Goal: Information Seeking & Learning: Check status

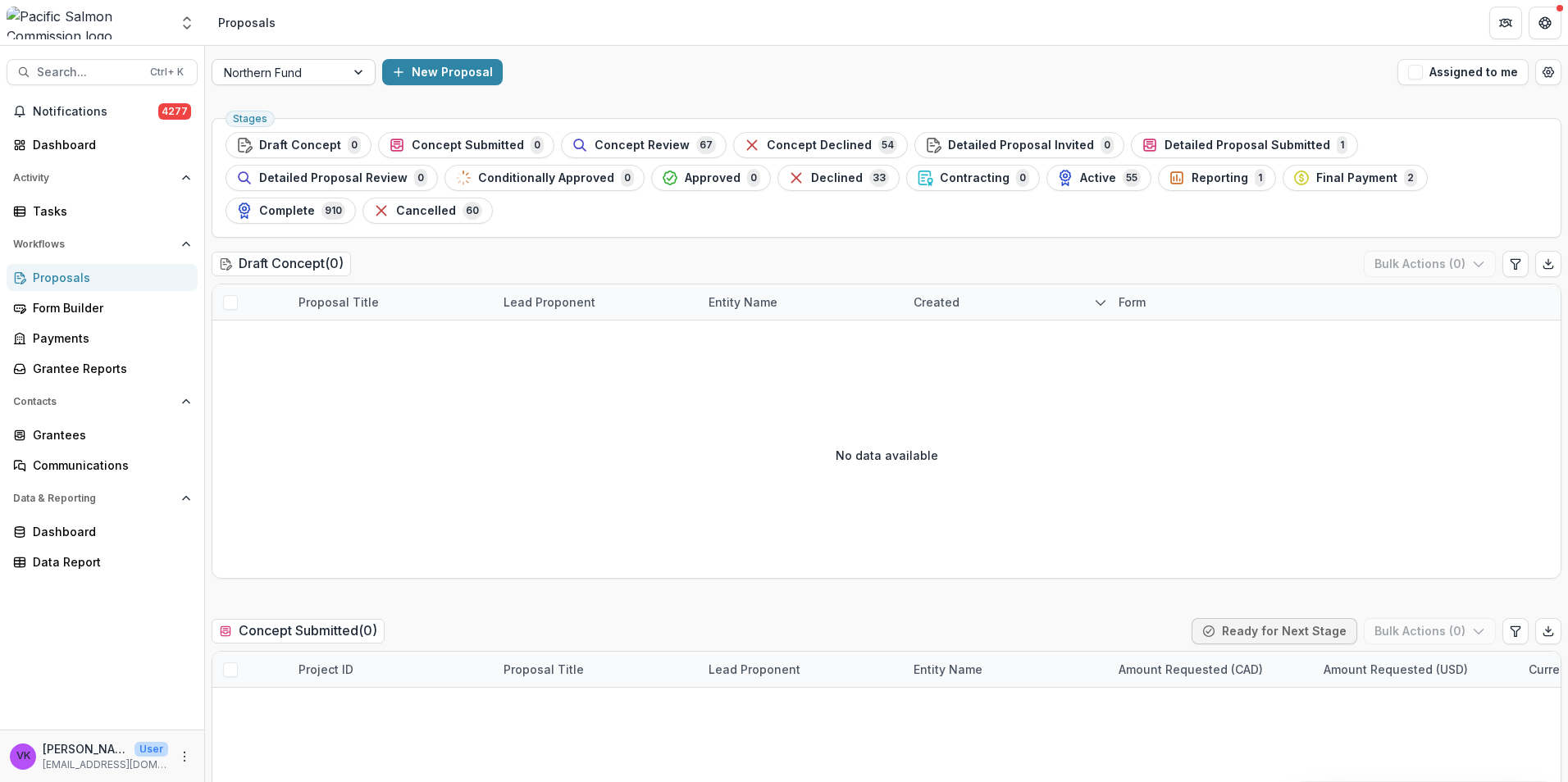
click at [353, 67] on div at bounding box center [360, 71] width 29 height 24
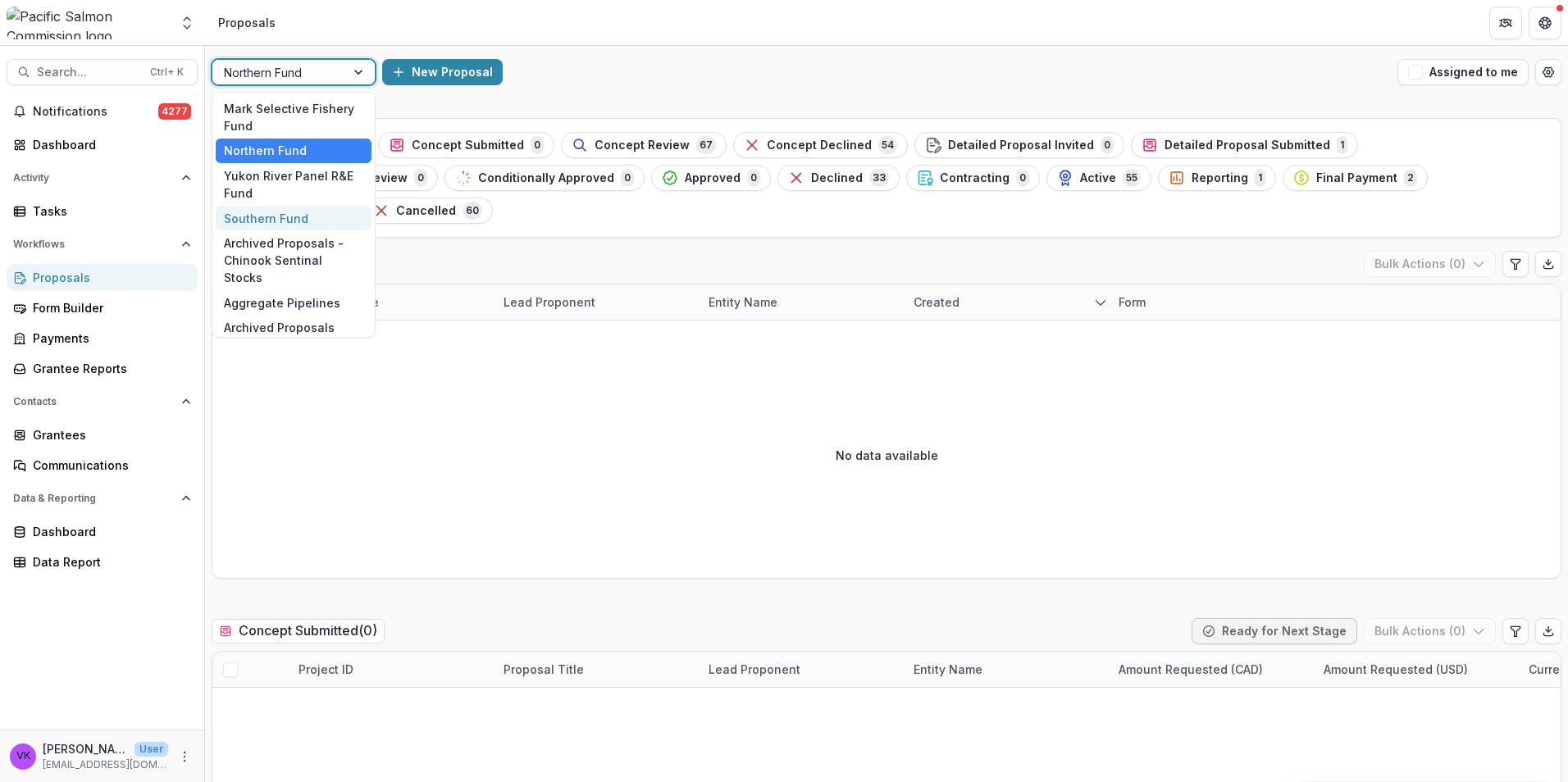
click at [276, 222] on div "Southern Fund" at bounding box center [293, 218] width 156 height 25
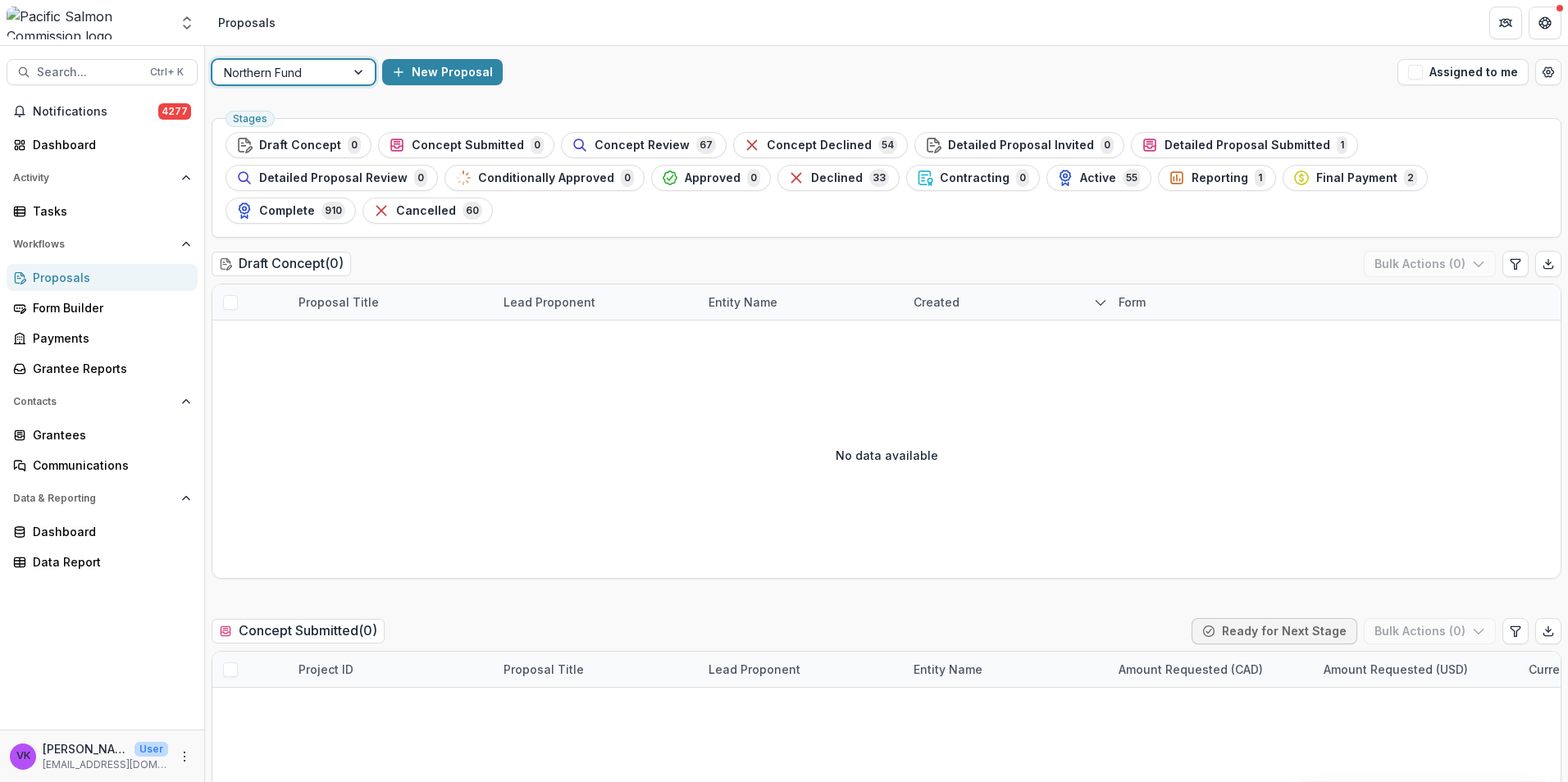
click at [1316, 184] on span "Final Payment" at bounding box center [1356, 178] width 81 height 14
click at [350, 80] on div at bounding box center [360, 71] width 29 height 24
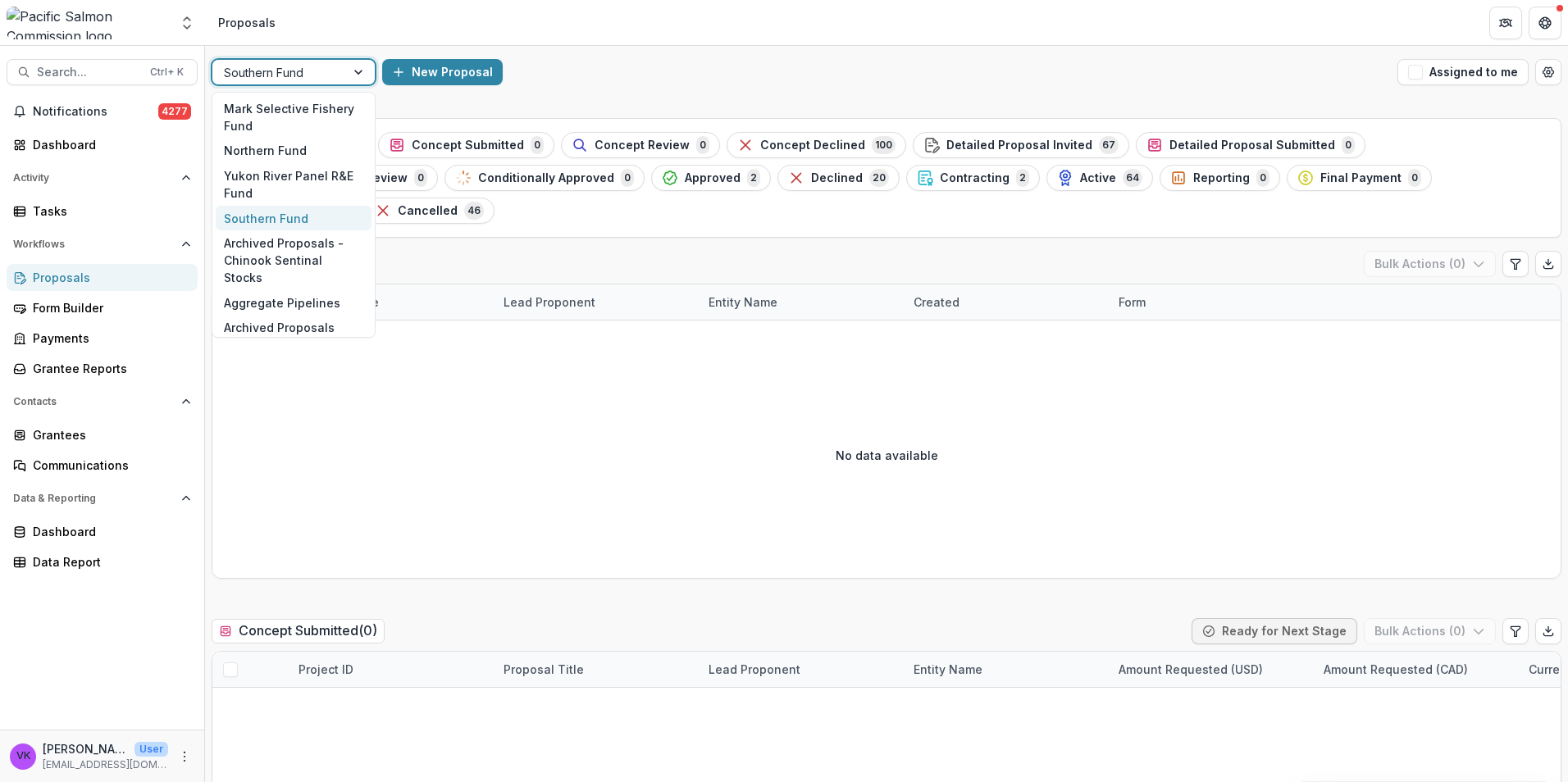
click at [276, 215] on div "Southern Fund" at bounding box center [293, 218] width 156 height 25
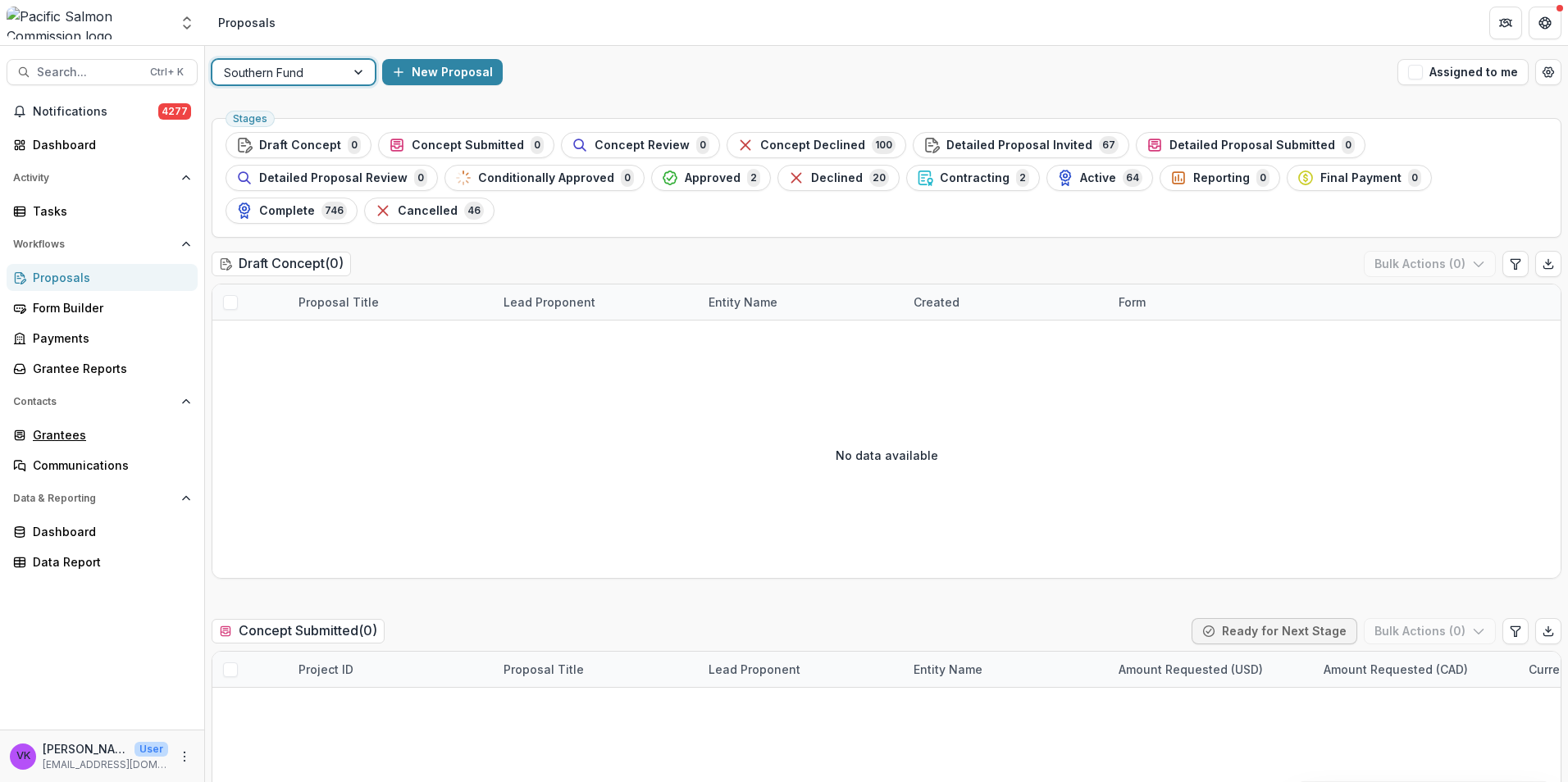
click at [58, 434] on div "Grantees" at bounding box center [108, 434] width 152 height 18
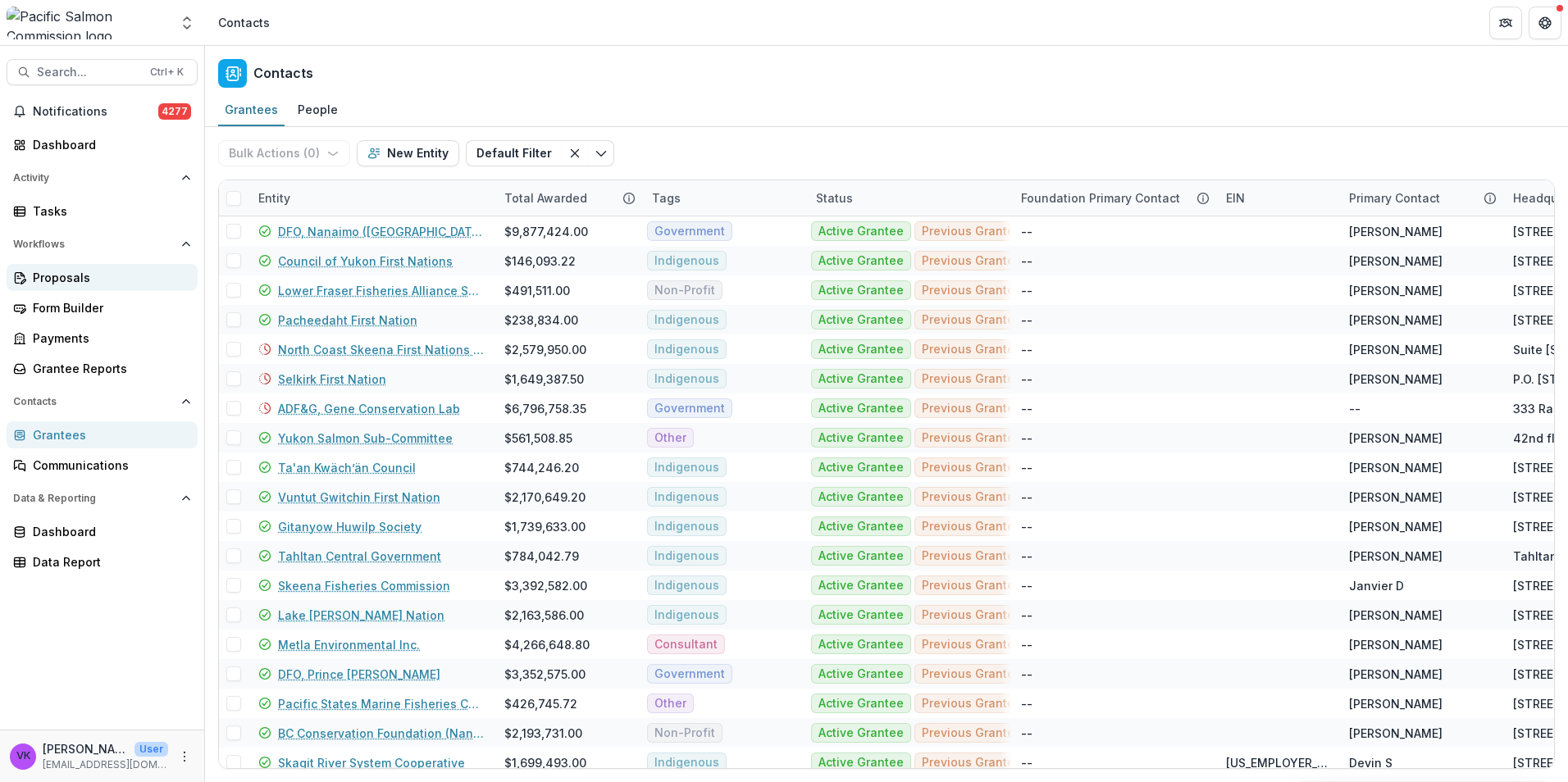
click at [75, 285] on div "Proposals" at bounding box center [108, 277] width 152 height 18
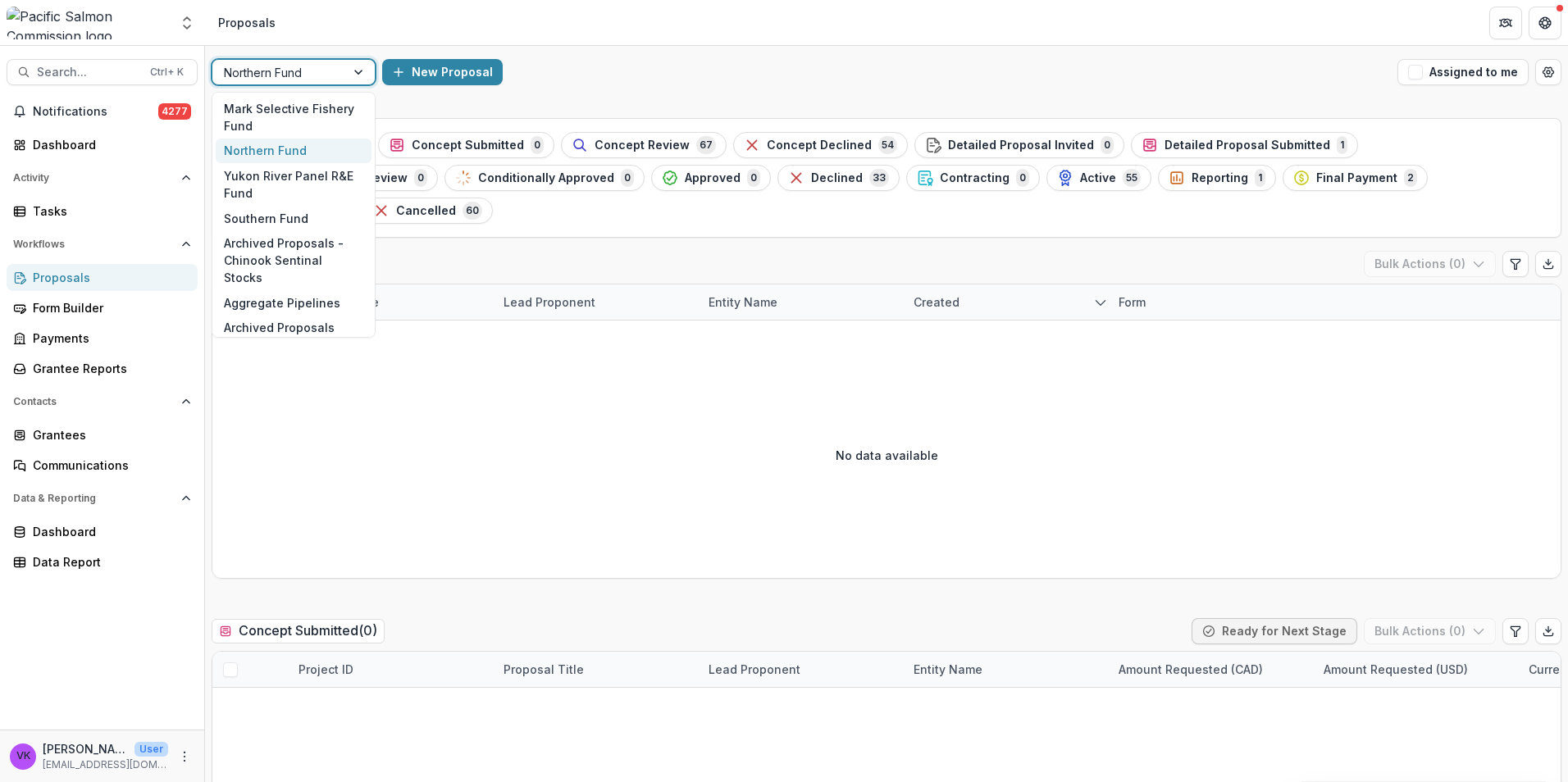
click at [349, 73] on div at bounding box center [360, 71] width 29 height 24
click at [280, 219] on div "Southern Fund" at bounding box center [293, 218] width 156 height 25
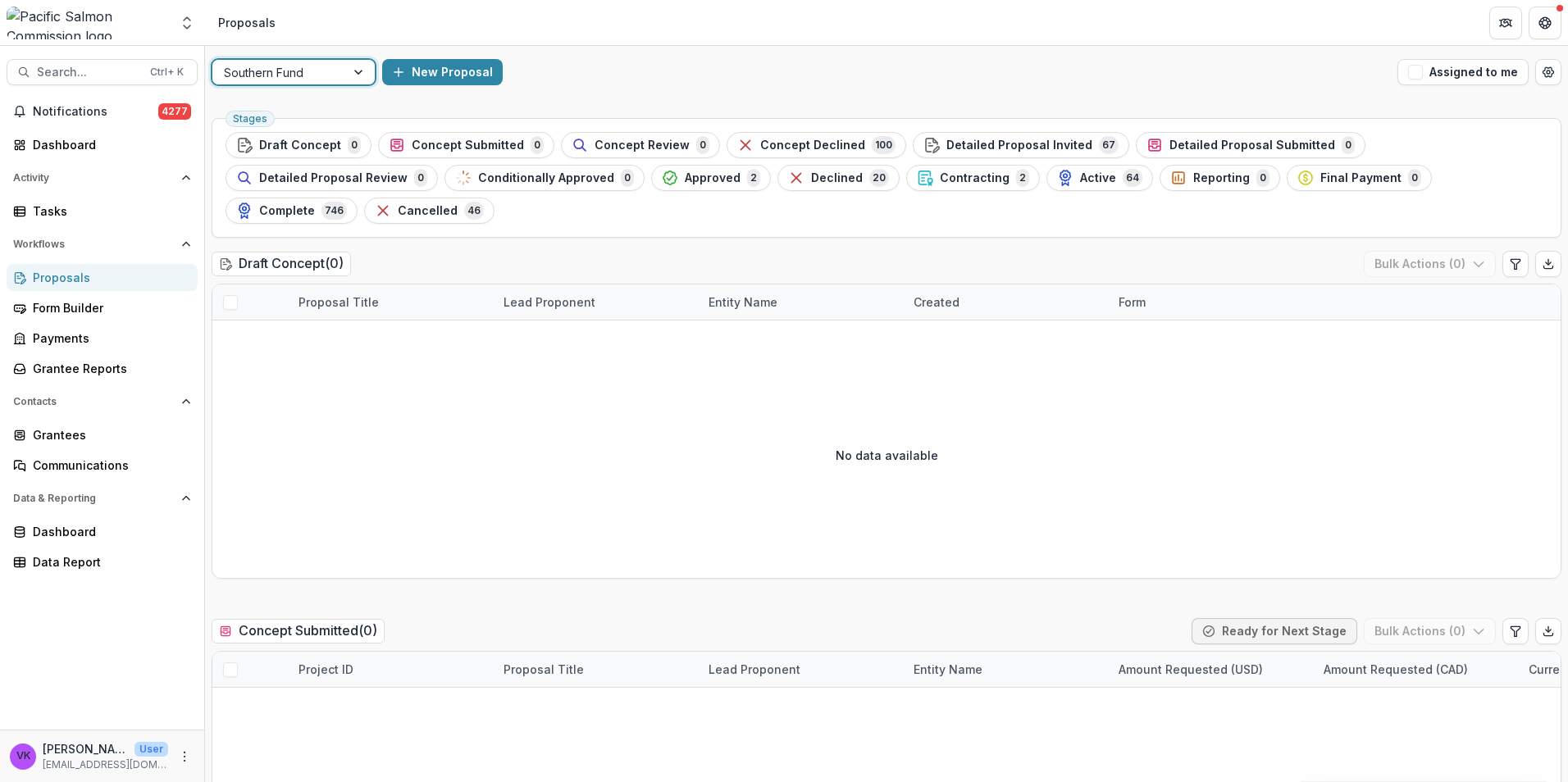
click at [342, 60] on div "Southern Fund" at bounding box center [278, 72] width 132 height 23
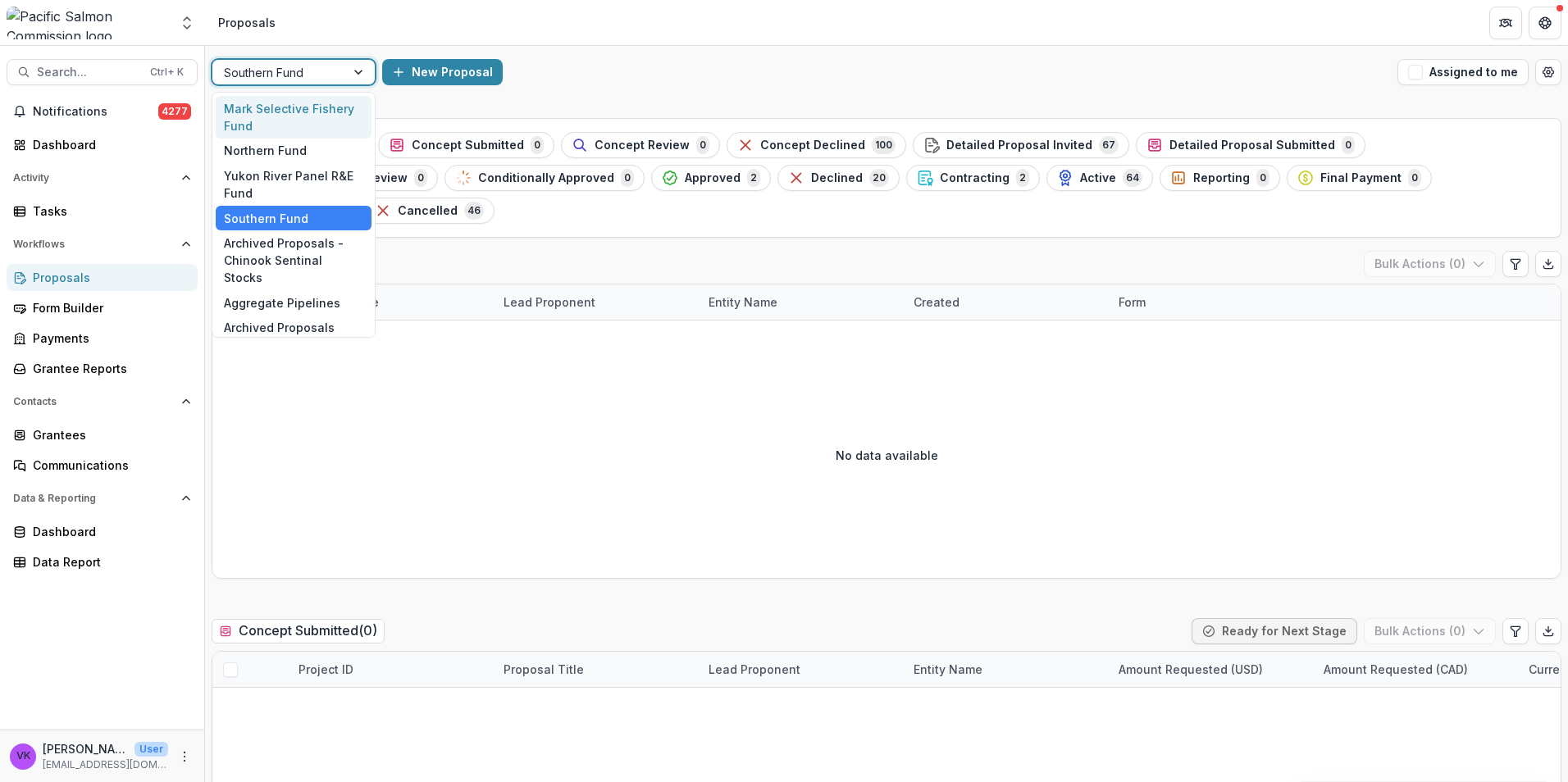
click at [295, 108] on div "Mark Selective Fishery Fund" at bounding box center [293, 117] width 156 height 43
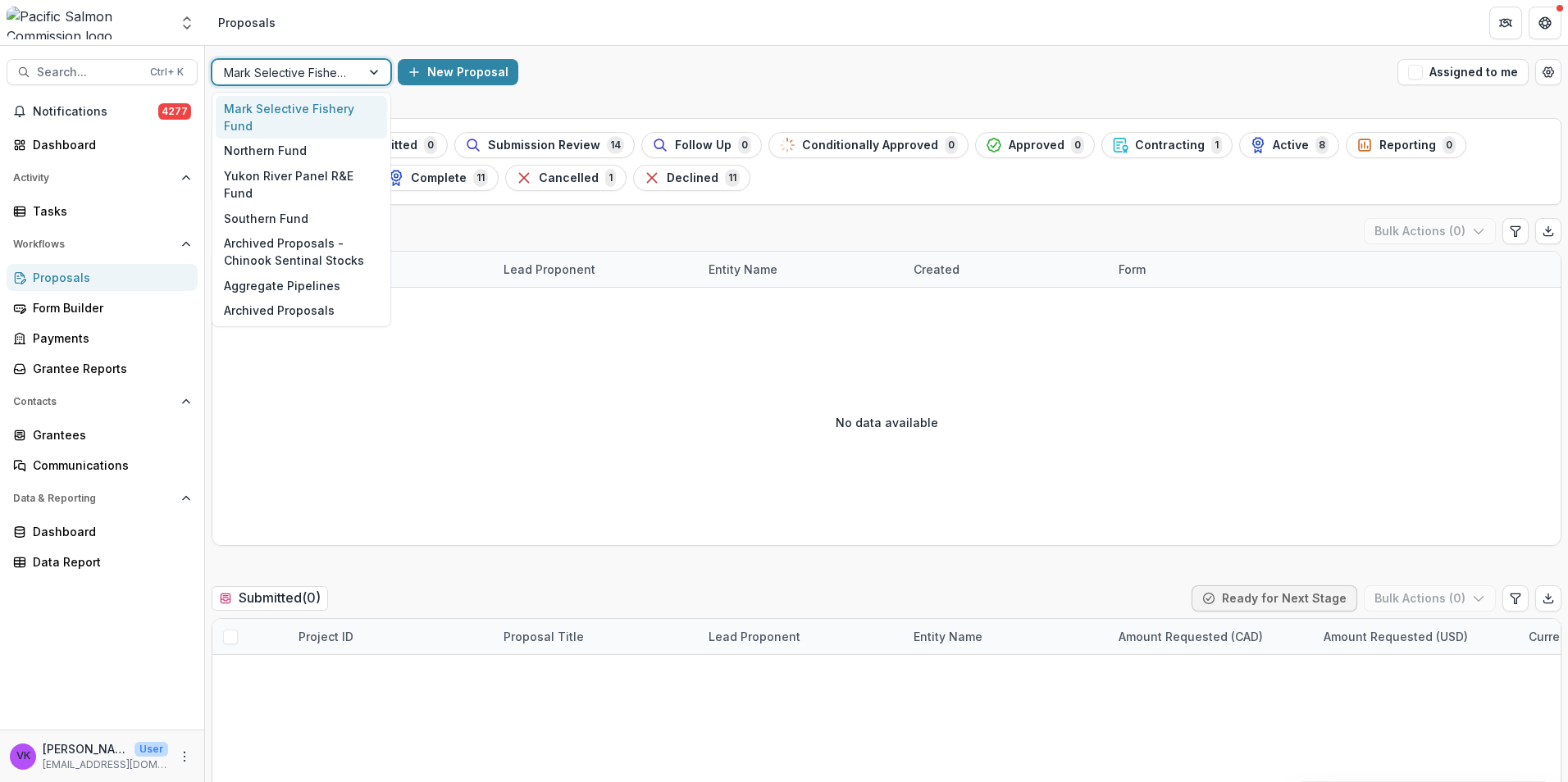
click at [373, 71] on div at bounding box center [375, 71] width 29 height 24
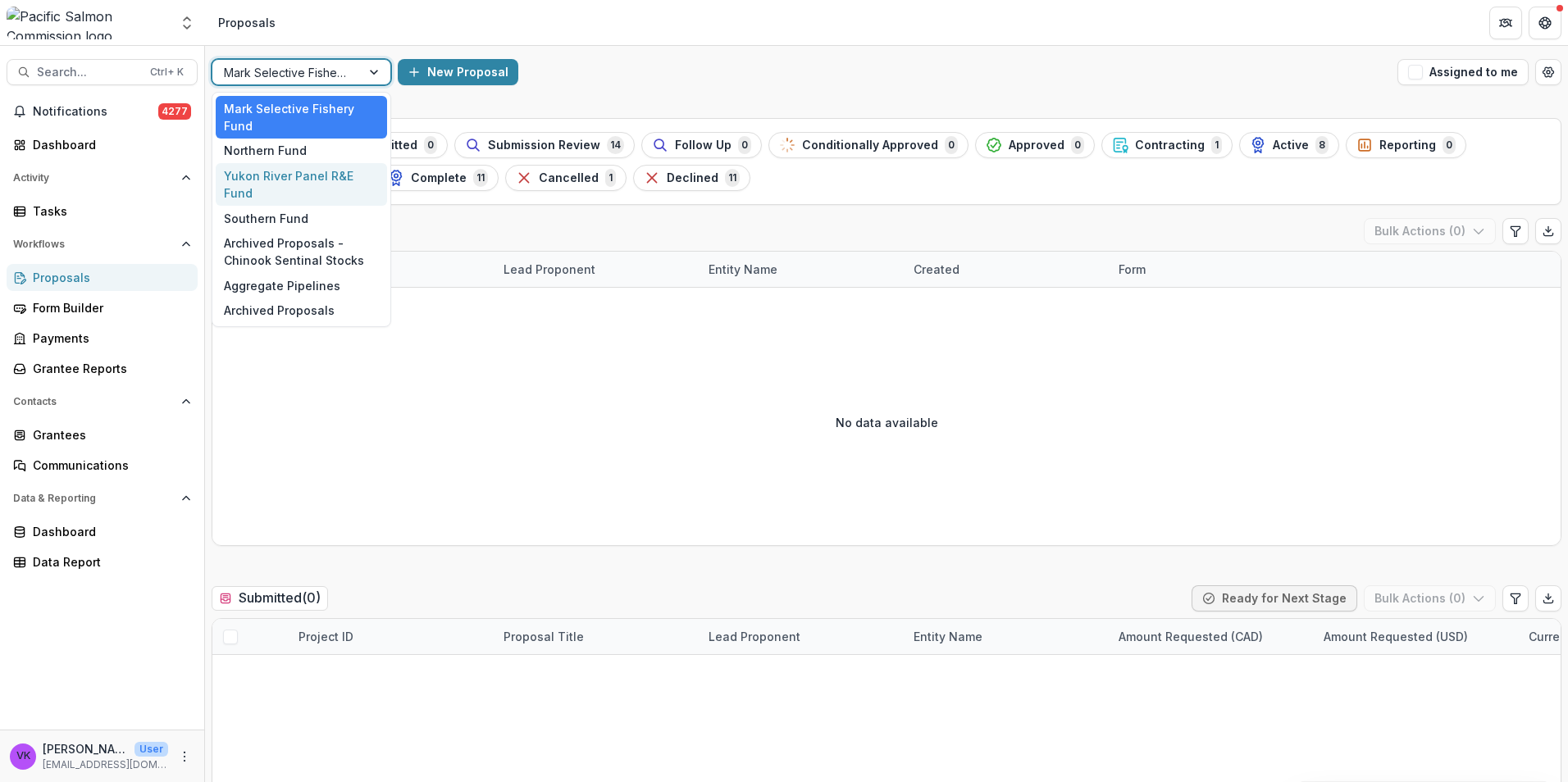
click at [275, 179] on div "Yukon River Panel R&E Fund" at bounding box center [301, 184] width 171 height 43
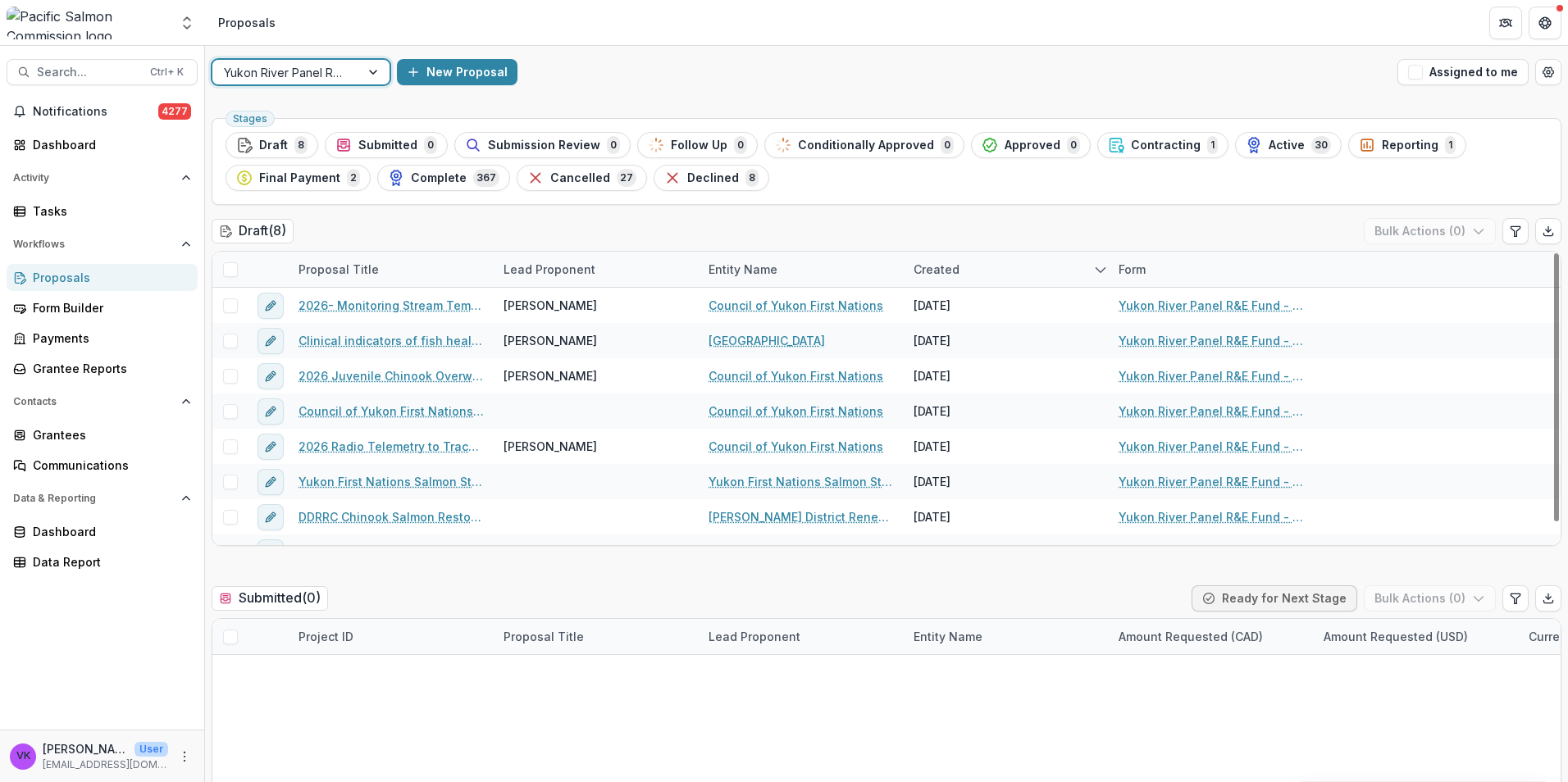
click at [316, 173] on span "Final Payment" at bounding box center [299, 178] width 81 height 14
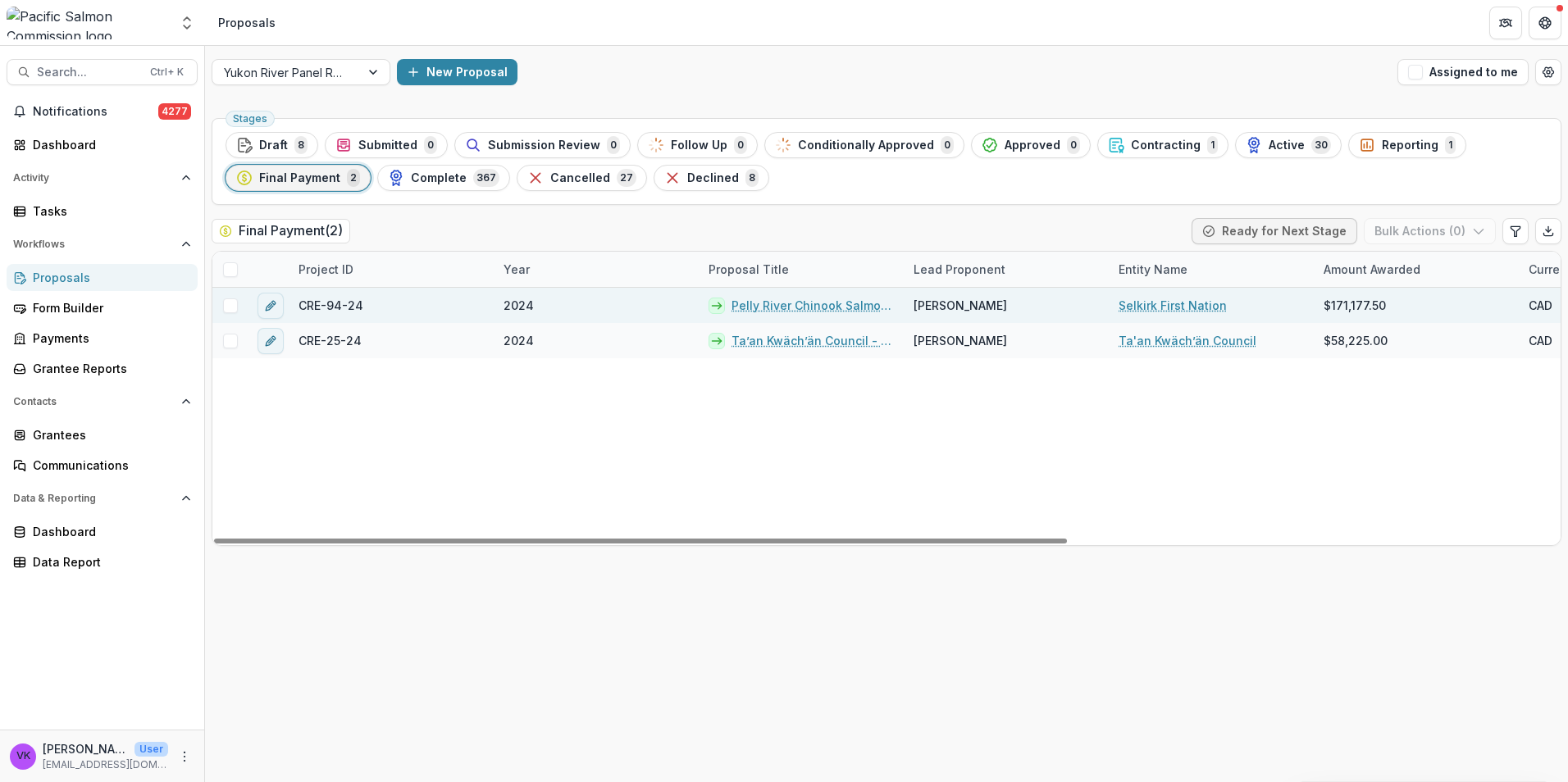
click at [766, 311] on link "Pelly River Chinook Salmon Sonar Program (2024)" at bounding box center [813, 305] width 163 height 18
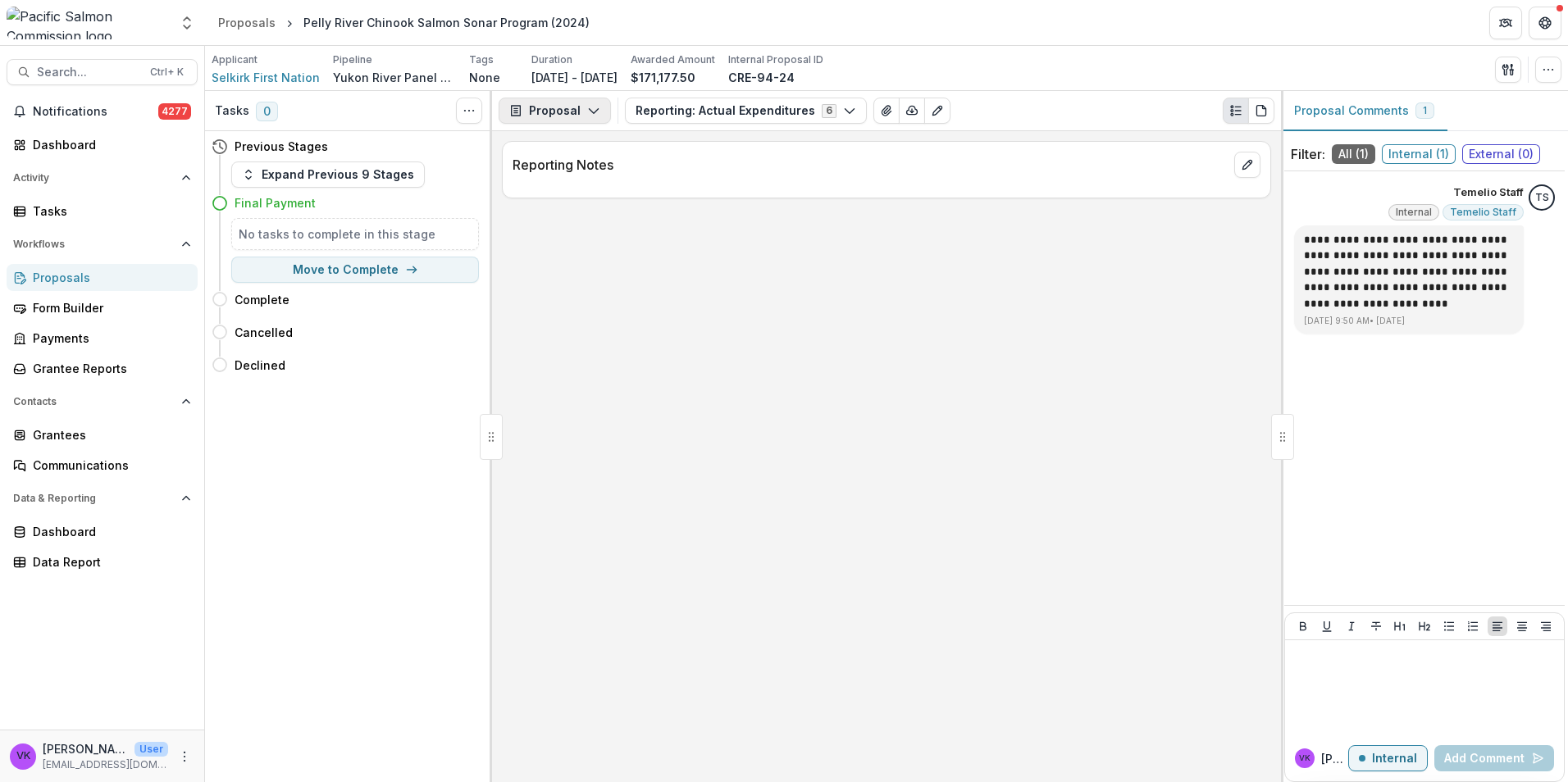
click at [589, 110] on polyline "button" at bounding box center [593, 111] width 9 height 5
click at [1013, 448] on div "Reporting Notes" at bounding box center [886, 456] width 789 height 650
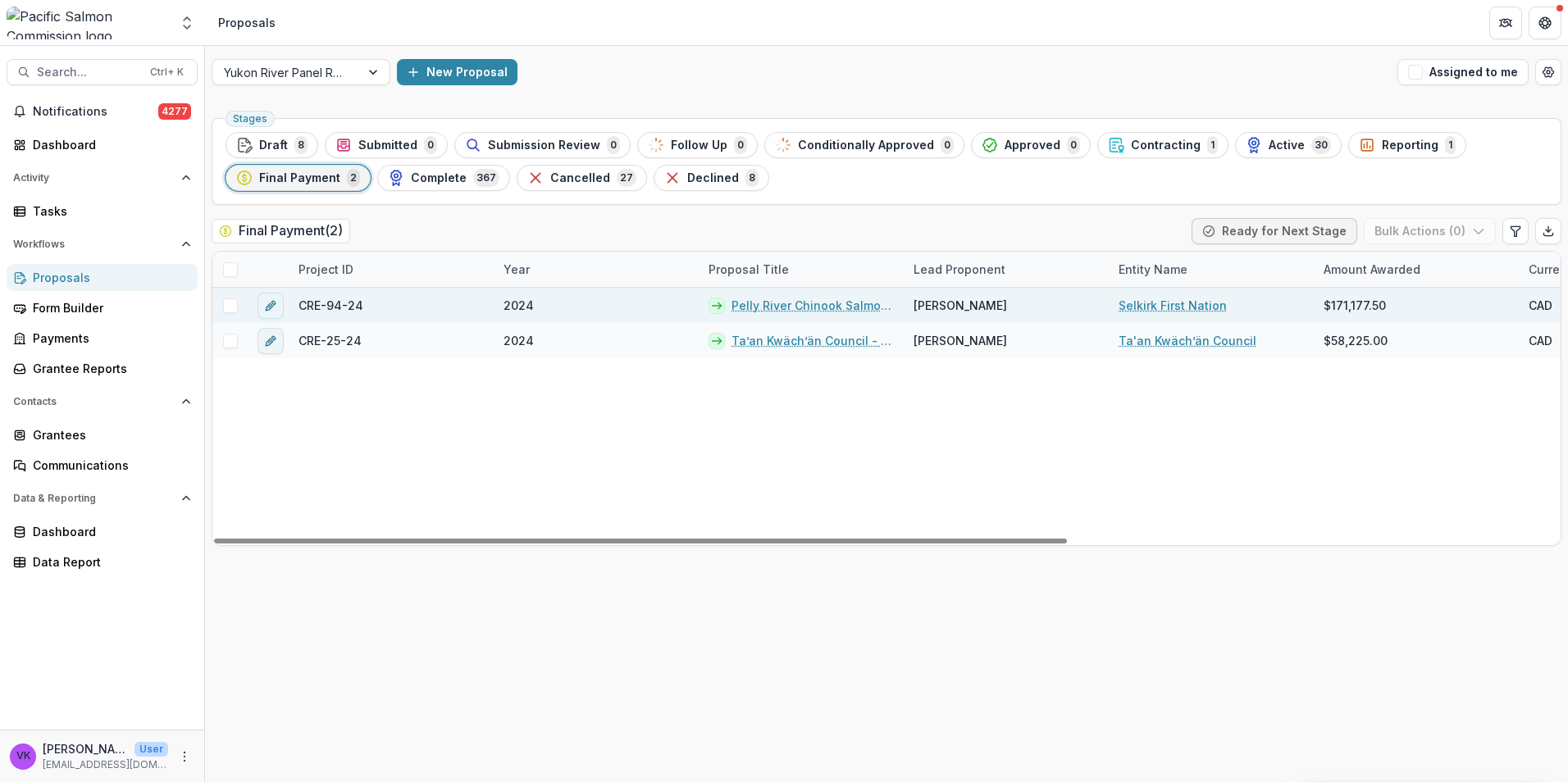
click at [764, 300] on link "Pelly River Chinook Salmon Sonar Program (2024)" at bounding box center [813, 305] width 163 height 18
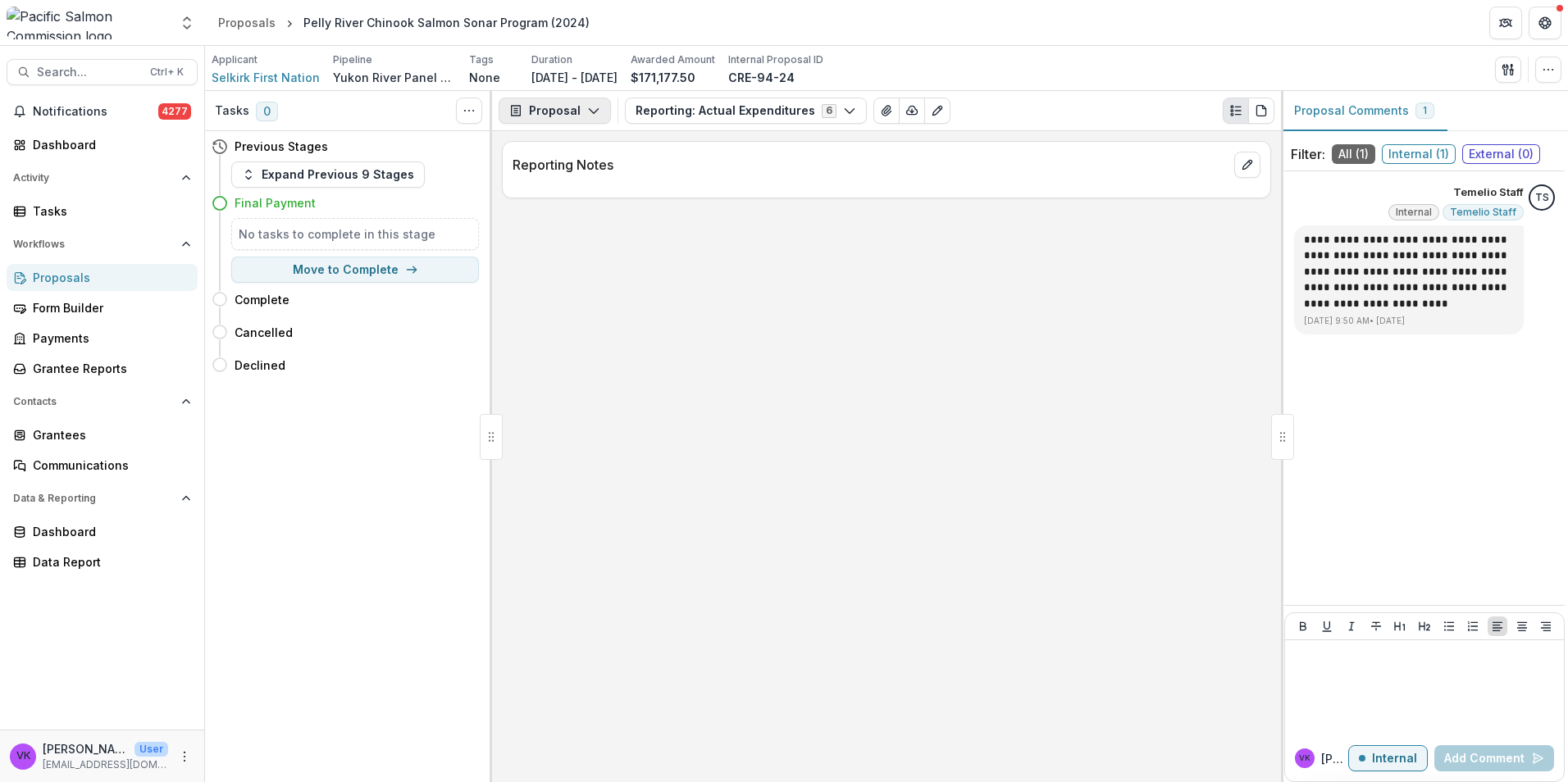
click at [587, 107] on icon "button" at bounding box center [594, 111] width 13 height 13
click at [567, 173] on div "Payments" at bounding box center [606, 174] width 150 height 18
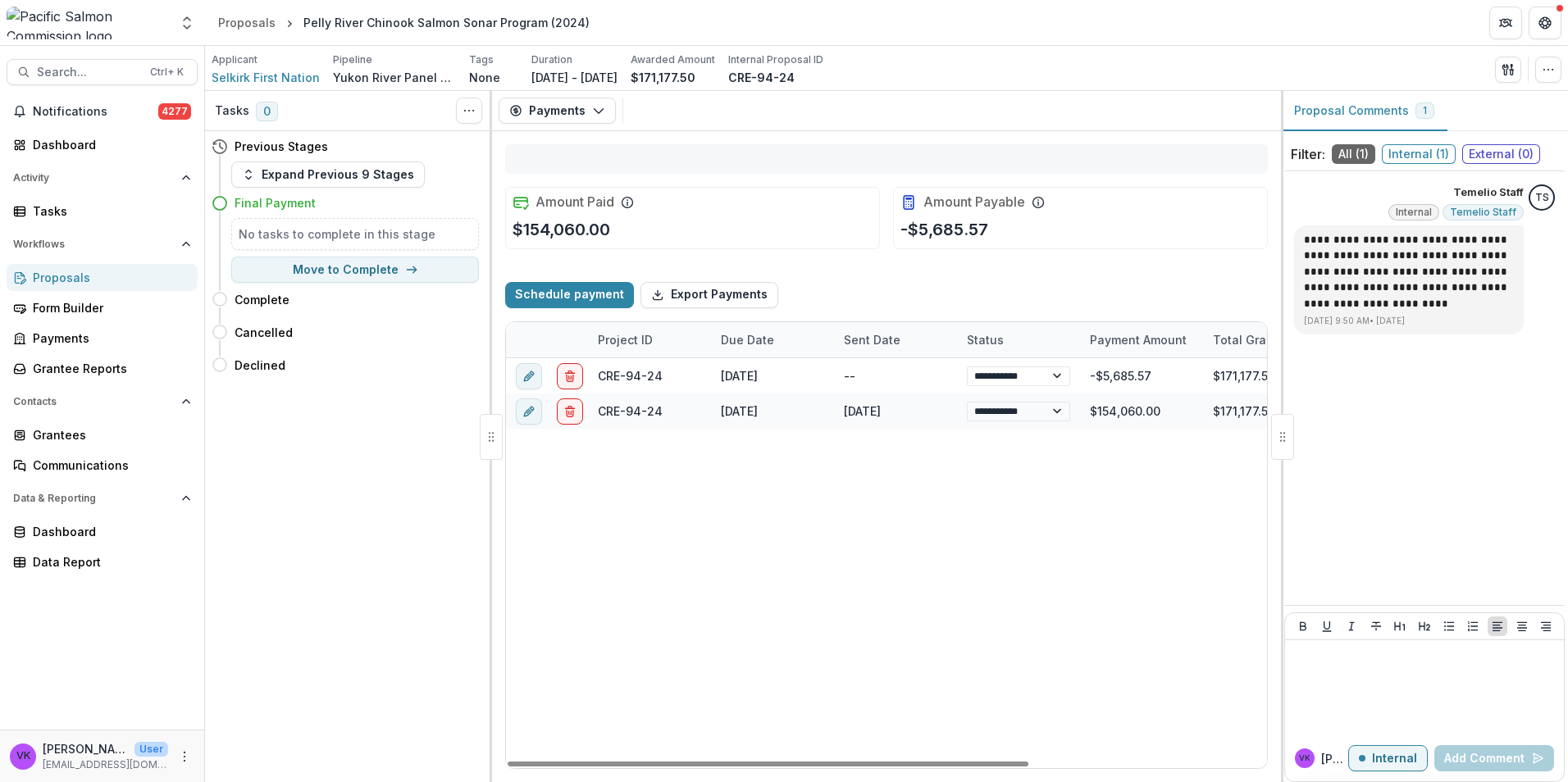
select select "**********"
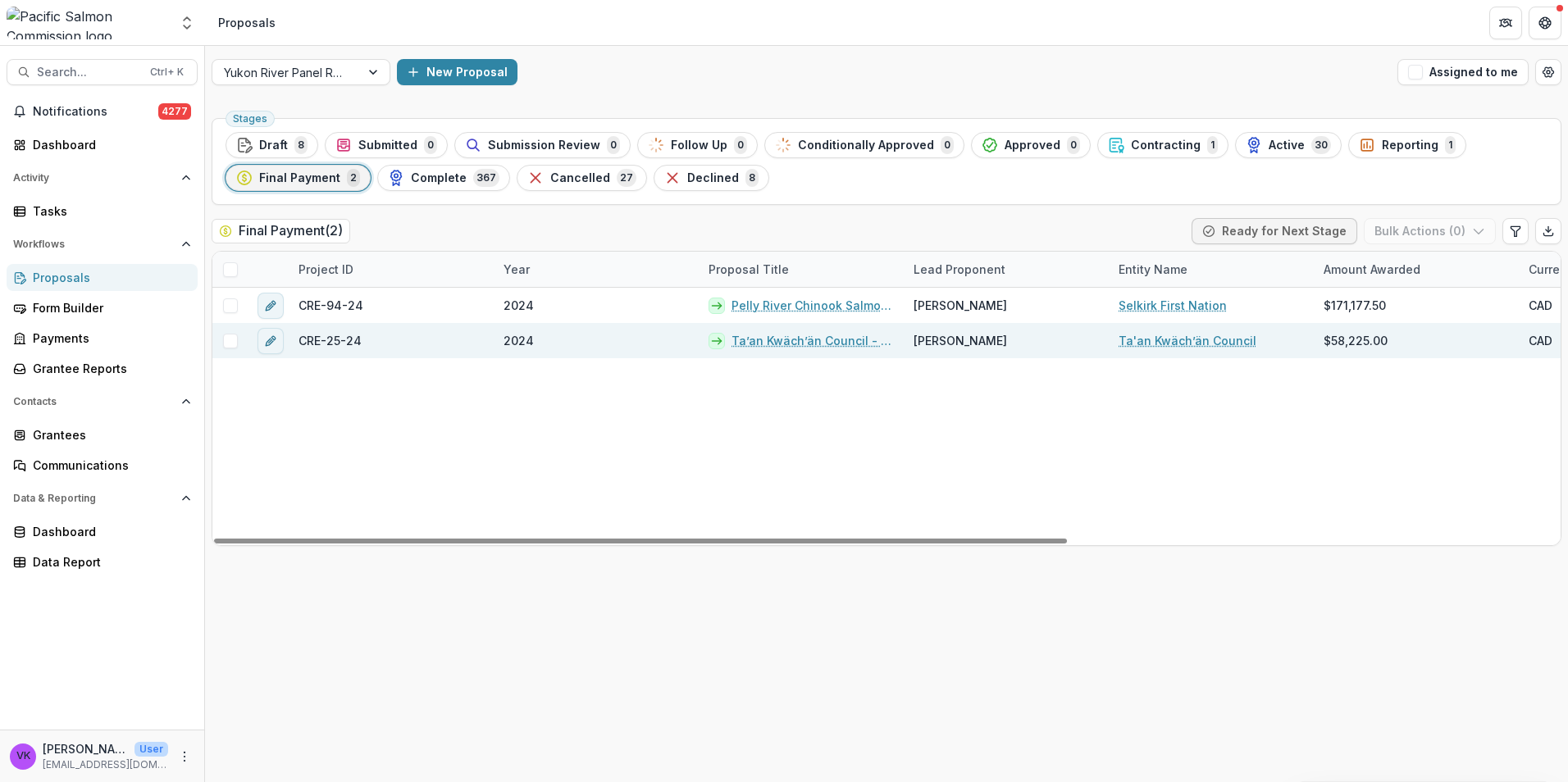
click at [800, 341] on link "Ta’an Kwäch’än Council - Fox Creek Salmon Restoration Project (2024)" at bounding box center [813, 340] width 163 height 18
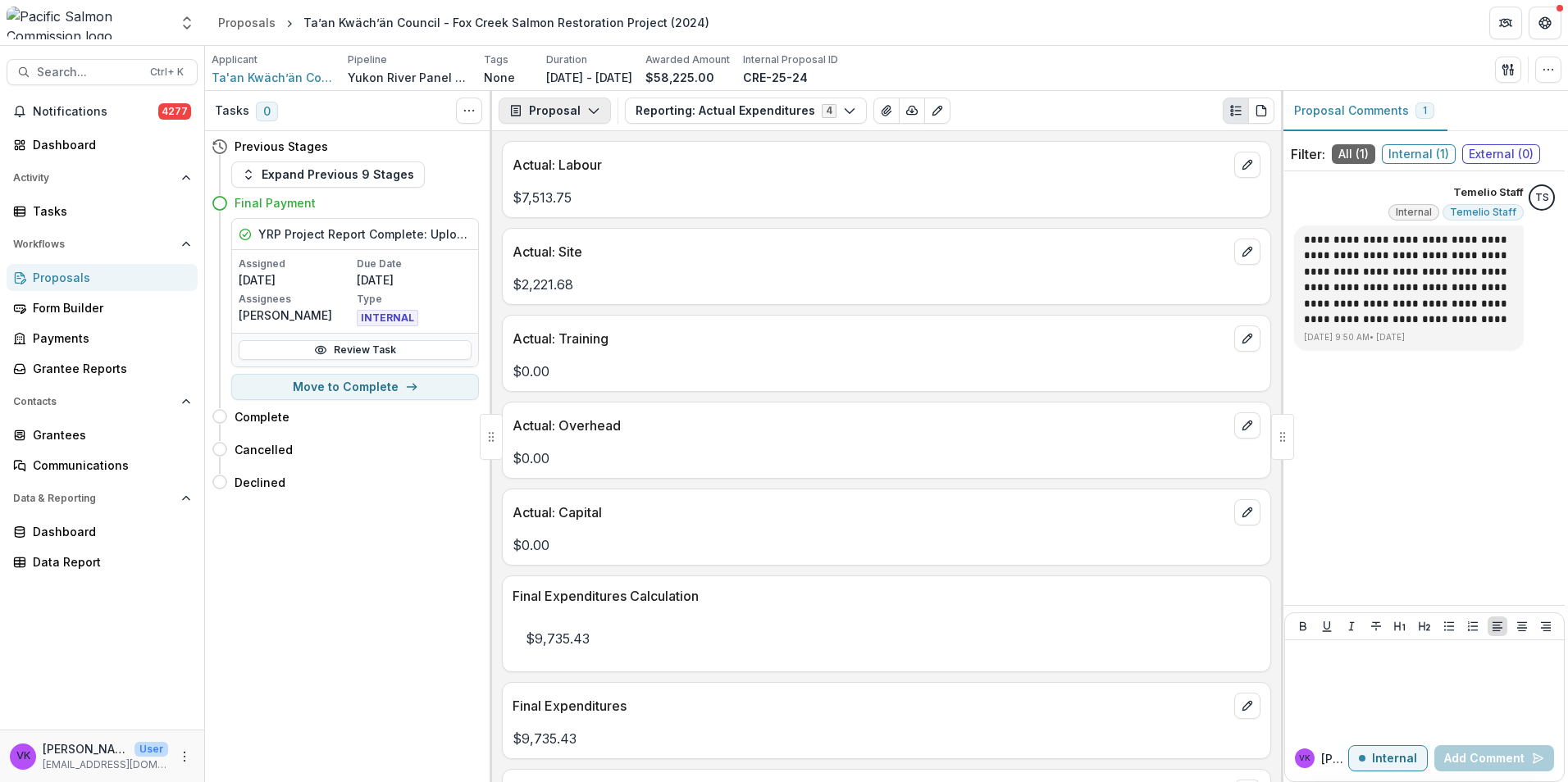
click at [588, 116] on icon "button" at bounding box center [594, 111] width 13 height 13
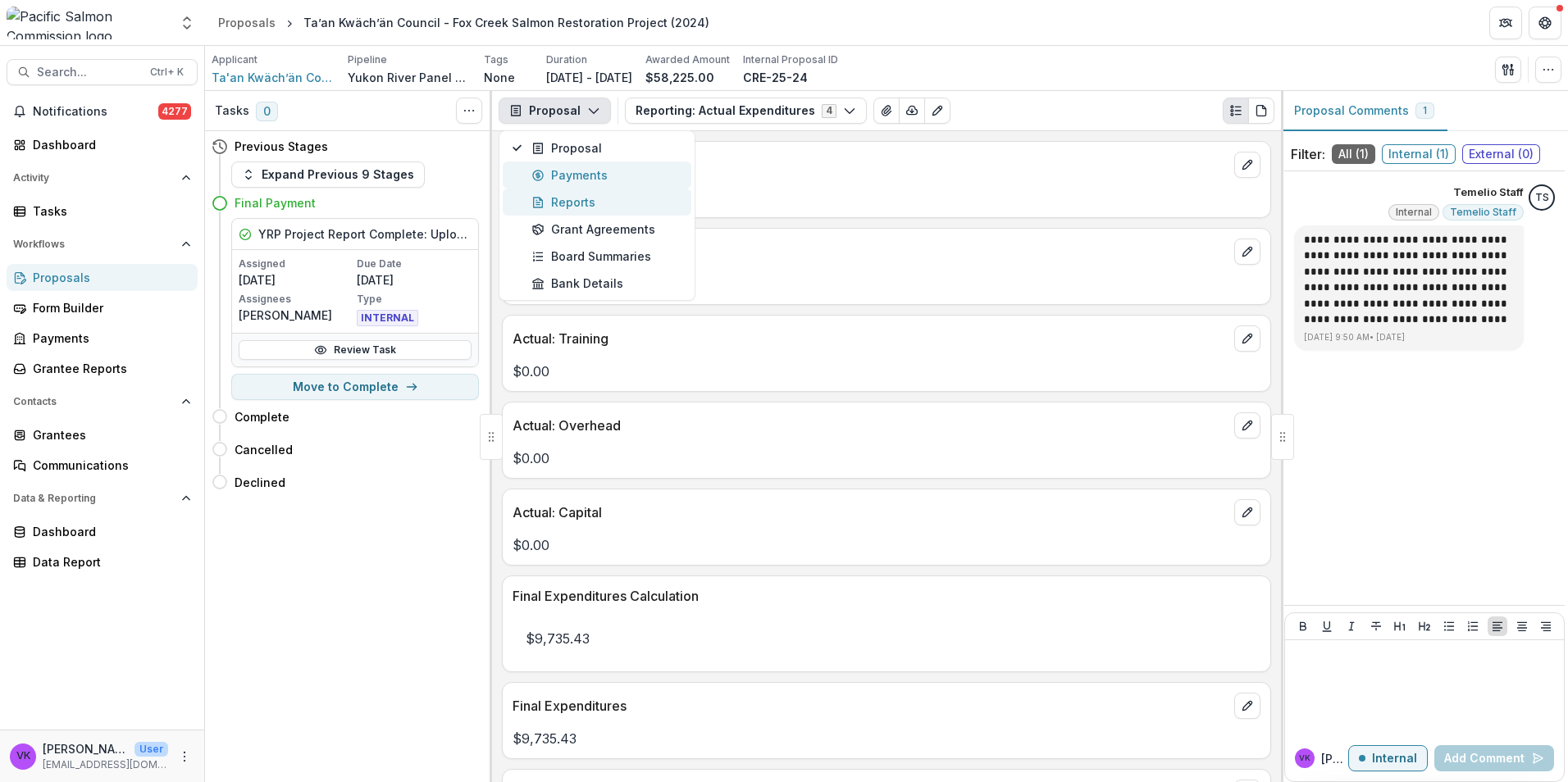
drag, startPoint x: 572, startPoint y: 179, endPoint x: 584, endPoint y: 187, distance: 14.4
click at [572, 179] on div "Payments" at bounding box center [606, 174] width 150 height 18
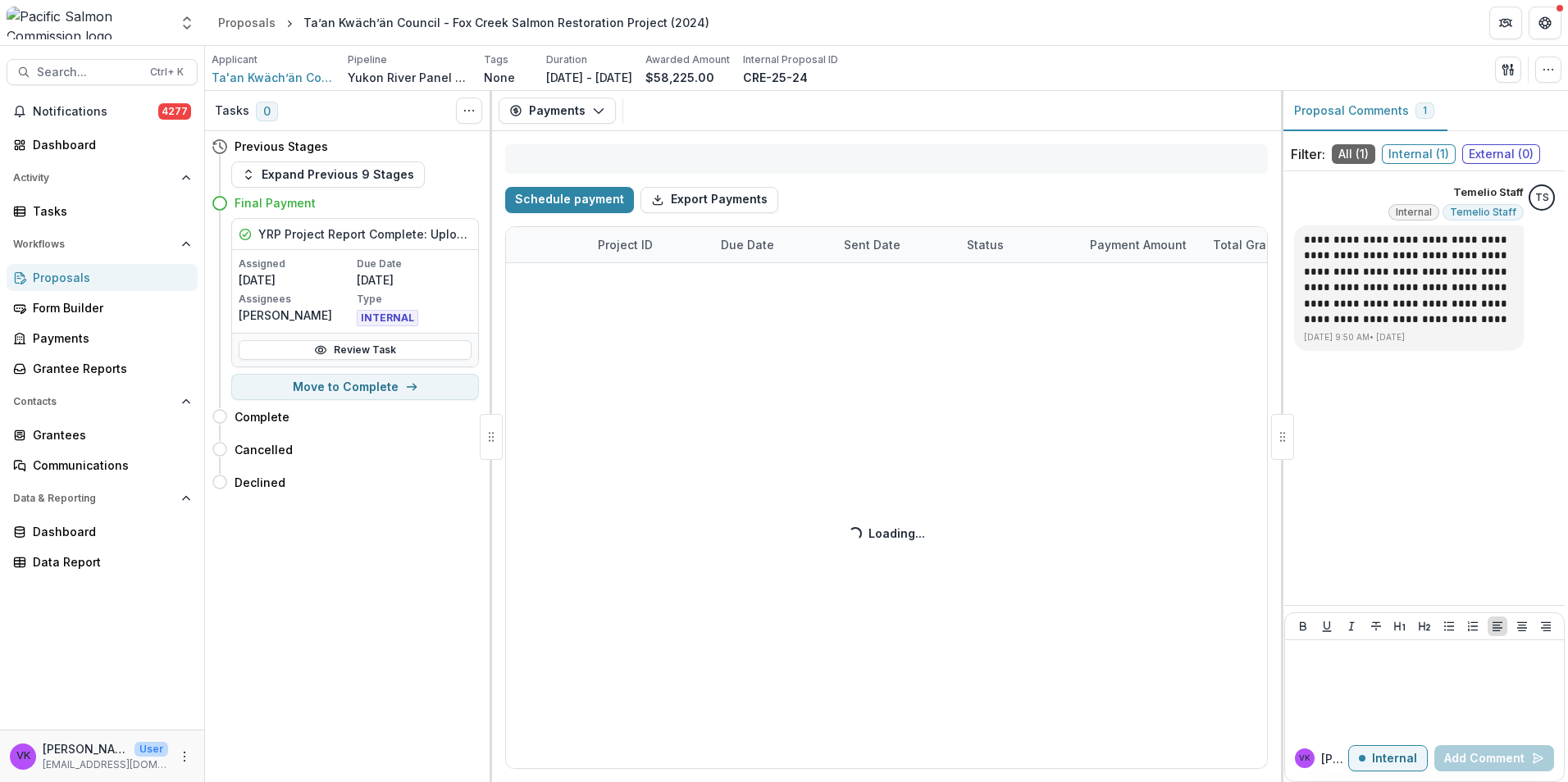
select select "**********"
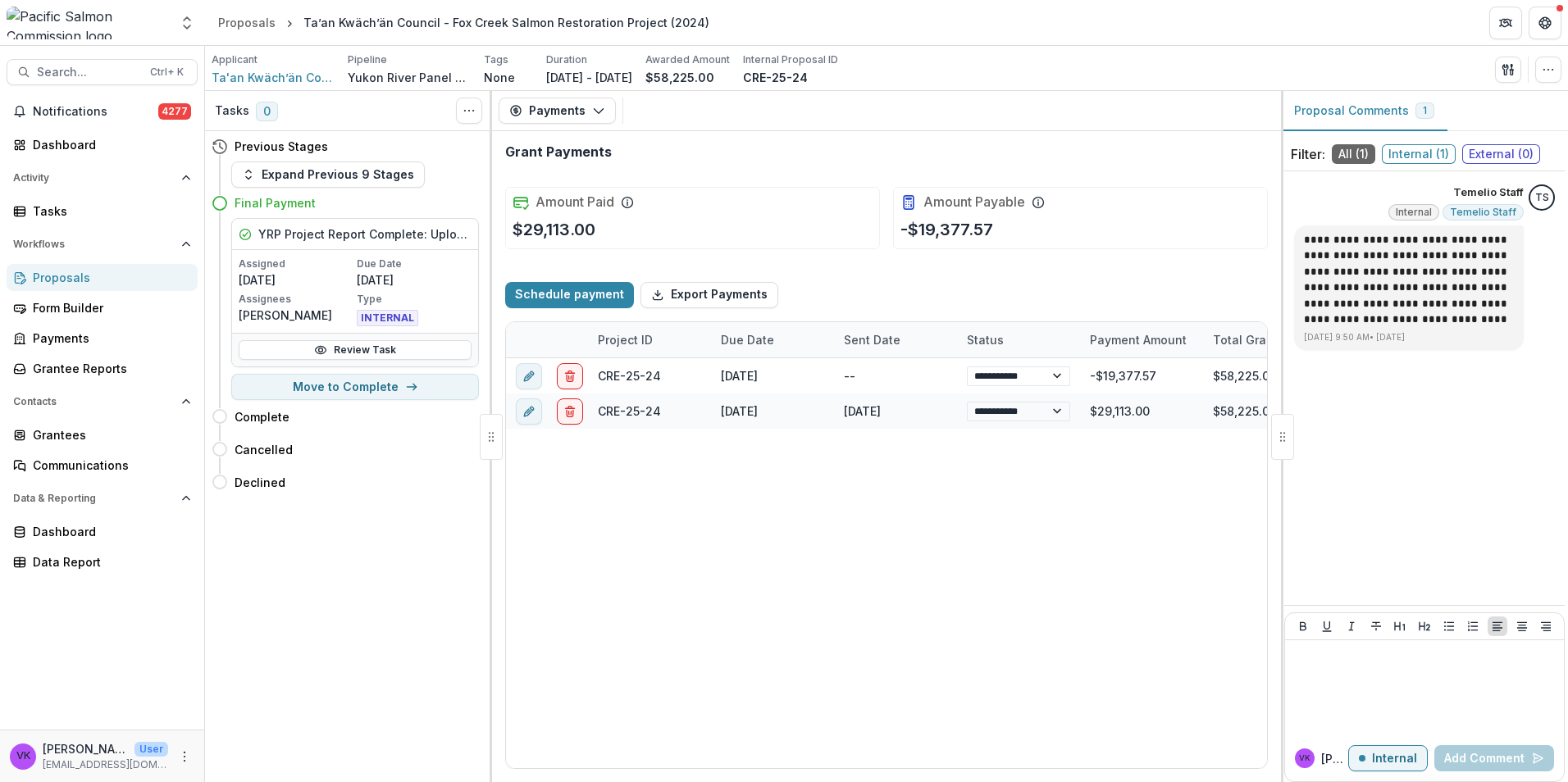
select select "**********"
click at [72, 282] on div "Proposals" at bounding box center [108, 277] width 152 height 18
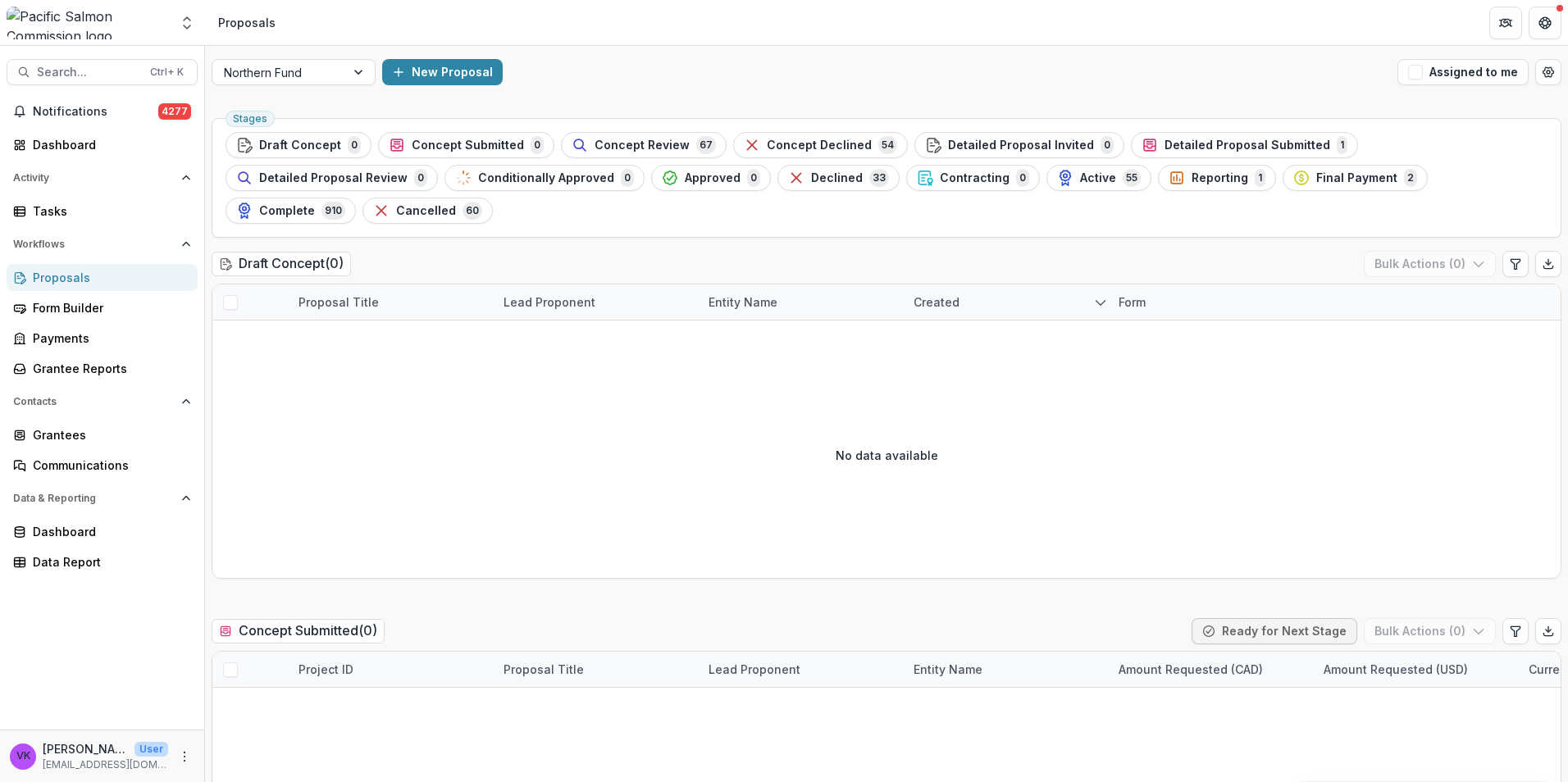
click at [1192, 174] on span "Reporting" at bounding box center [1219, 178] width 56 height 14
click at [91, 308] on div "Form Builder" at bounding box center [108, 308] width 152 height 18
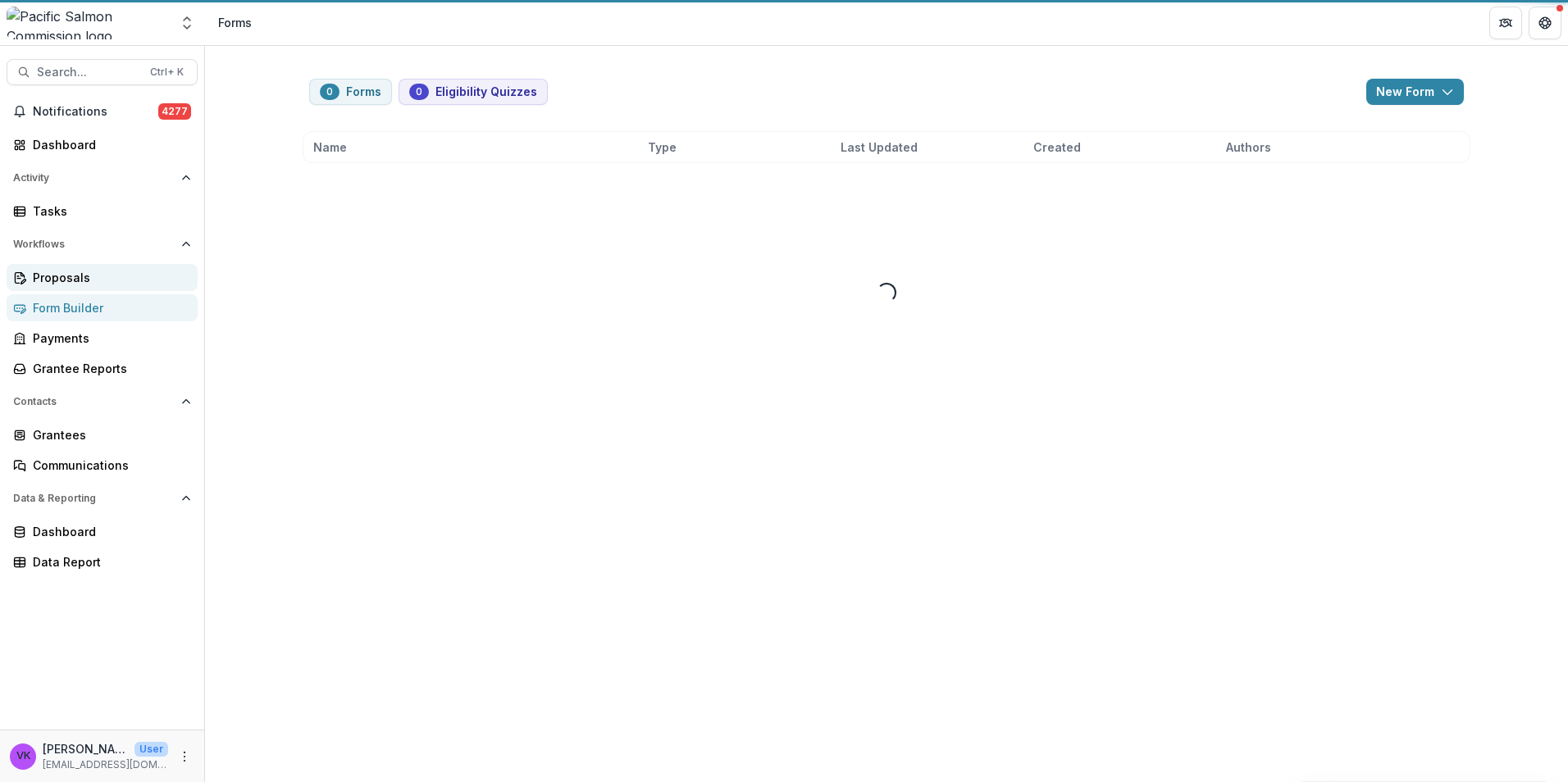
drag, startPoint x: 74, startPoint y: 281, endPoint x: 641, endPoint y: 240, distance: 568.5
click at [75, 281] on div "Proposals" at bounding box center [108, 277] width 152 height 18
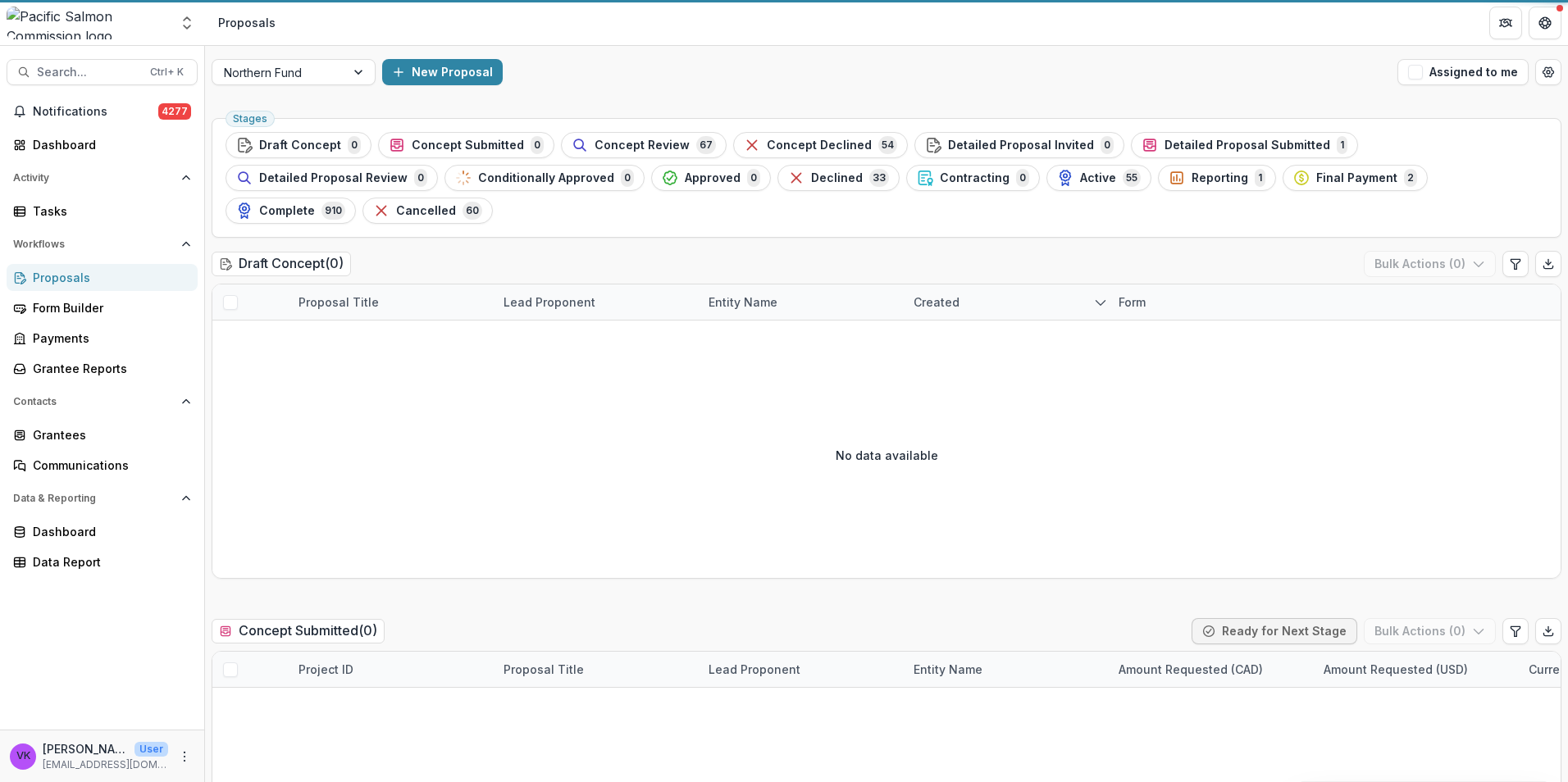
click at [74, 265] on div "Workflows Proposals Form Builder Payments Grantee Reports" at bounding box center [101, 307] width 204 height 151
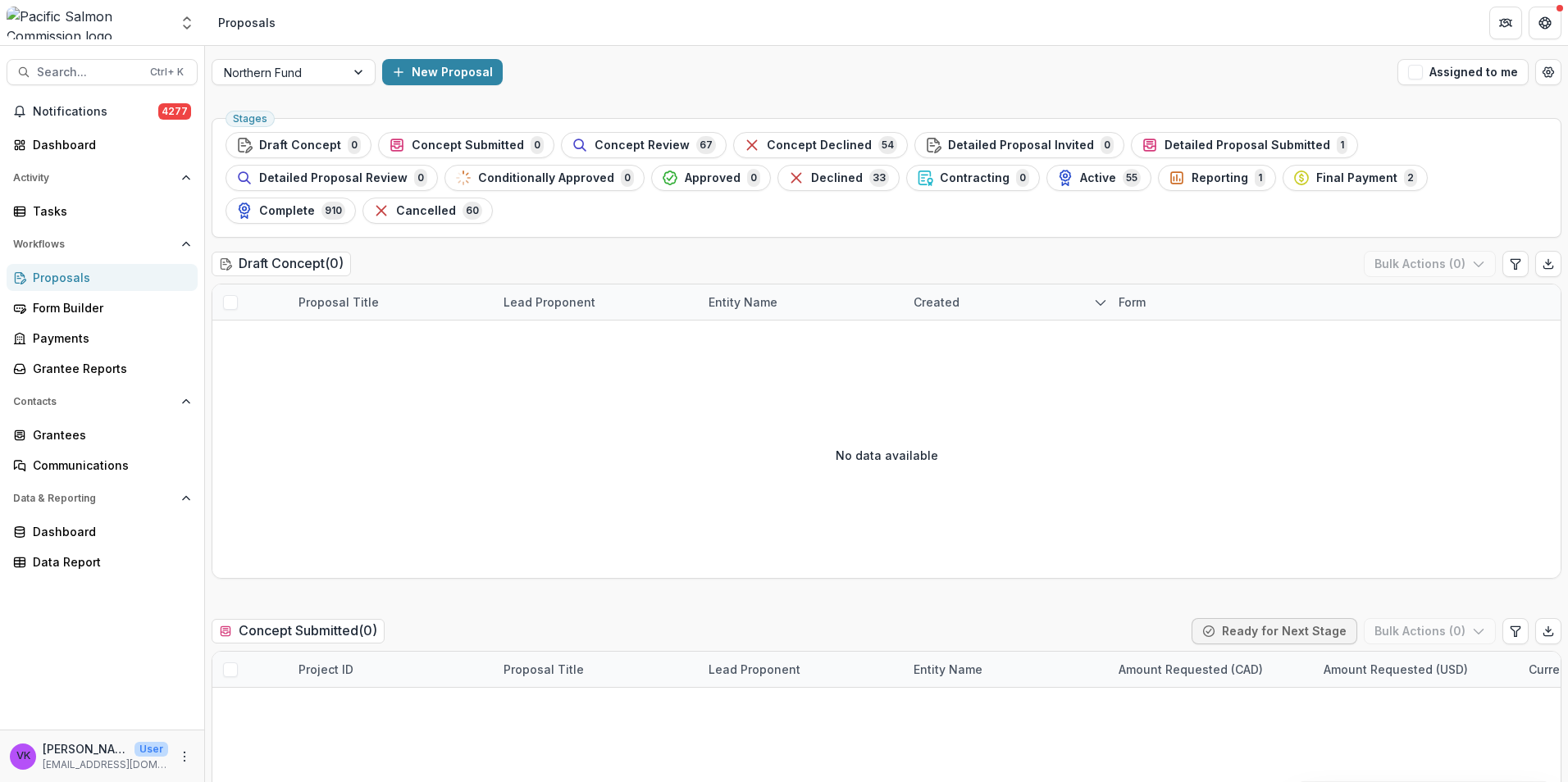
click at [1084, 80] on div "New Proposal" at bounding box center [886, 71] width 1009 height 26
drag, startPoint x: 1121, startPoint y: 184, endPoint x: 1280, endPoint y: 225, distance: 164.2
click at [1316, 183] on span "Final Payment" at bounding box center [1356, 178] width 81 height 14
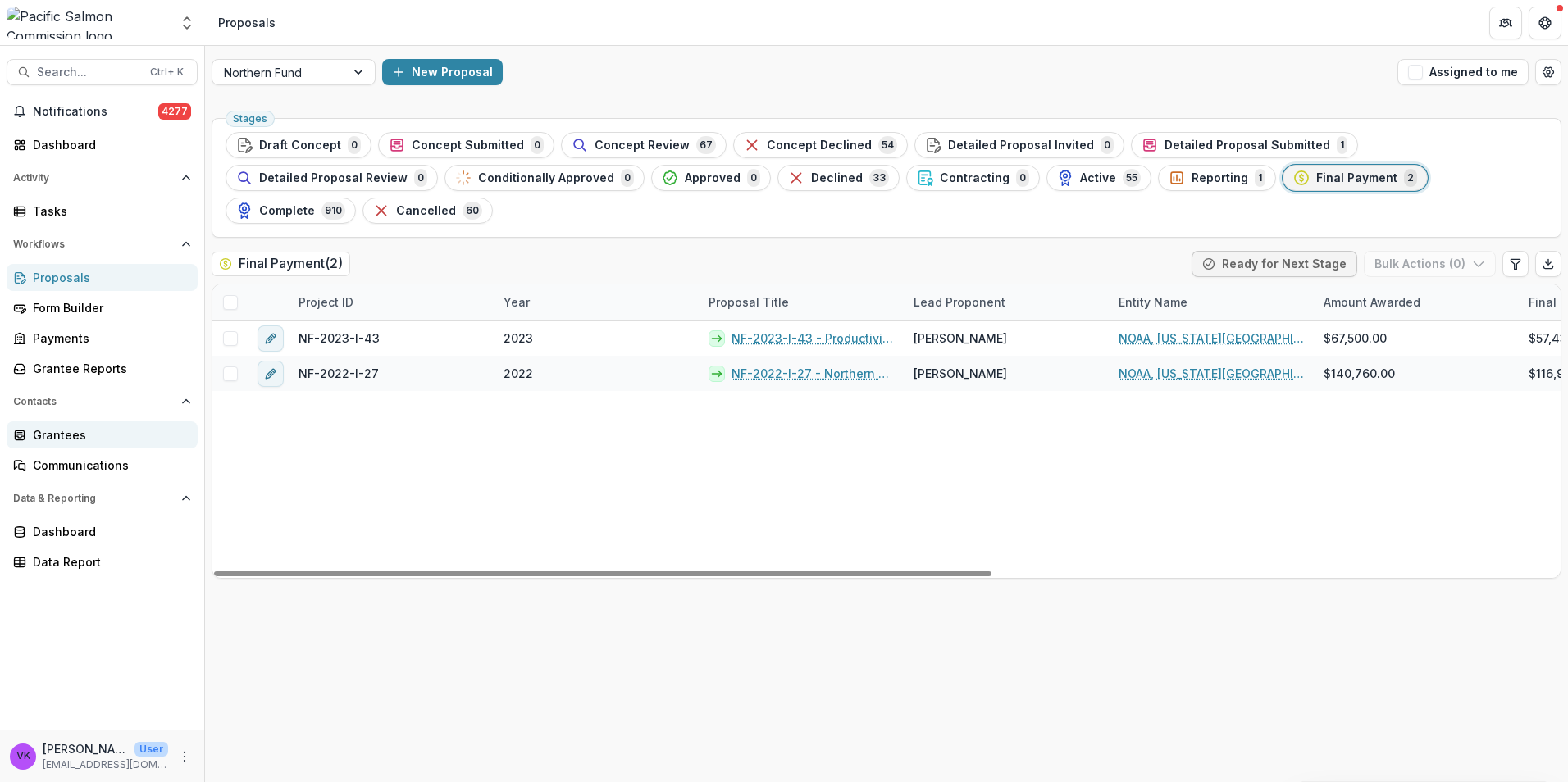
click at [60, 438] on div "Grantees" at bounding box center [108, 434] width 152 height 18
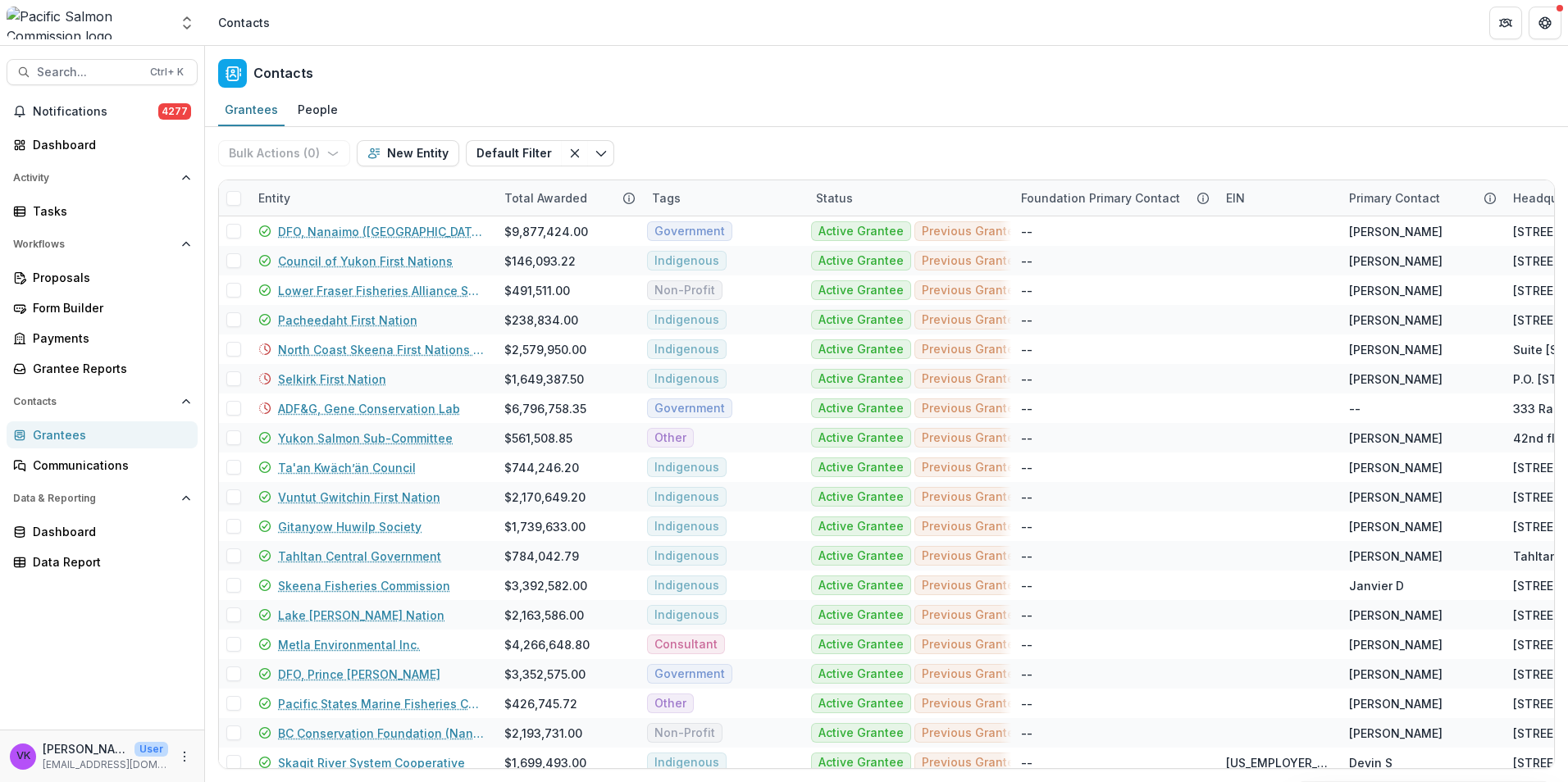
click at [1104, 91] on div "Contacts Grantees People Bulk Actions ( 0 ) Send Email Create Proposals Create …" at bounding box center [885, 414] width 1363 height 736
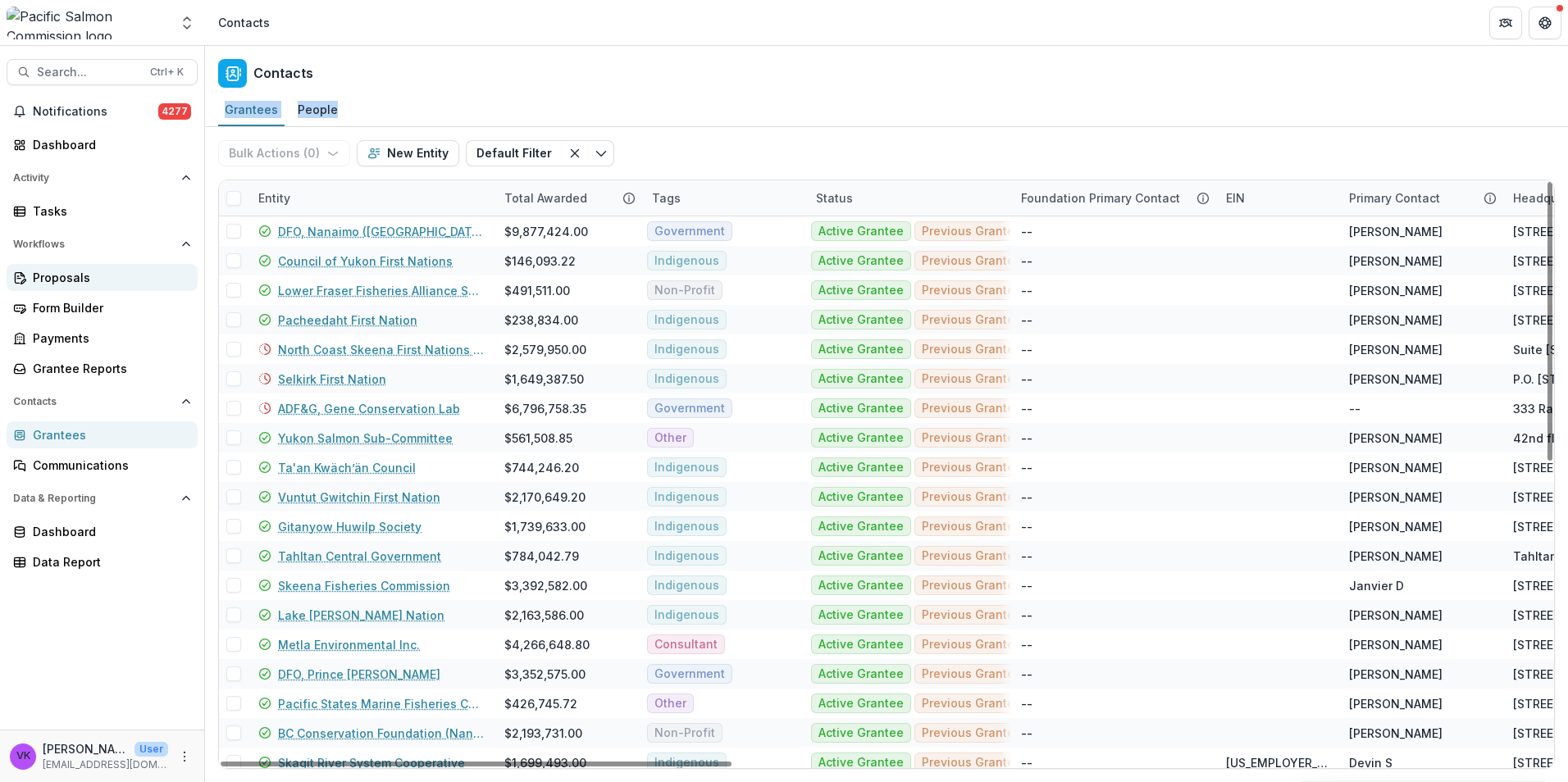
click at [54, 283] on div "Proposals" at bounding box center [108, 277] width 152 height 18
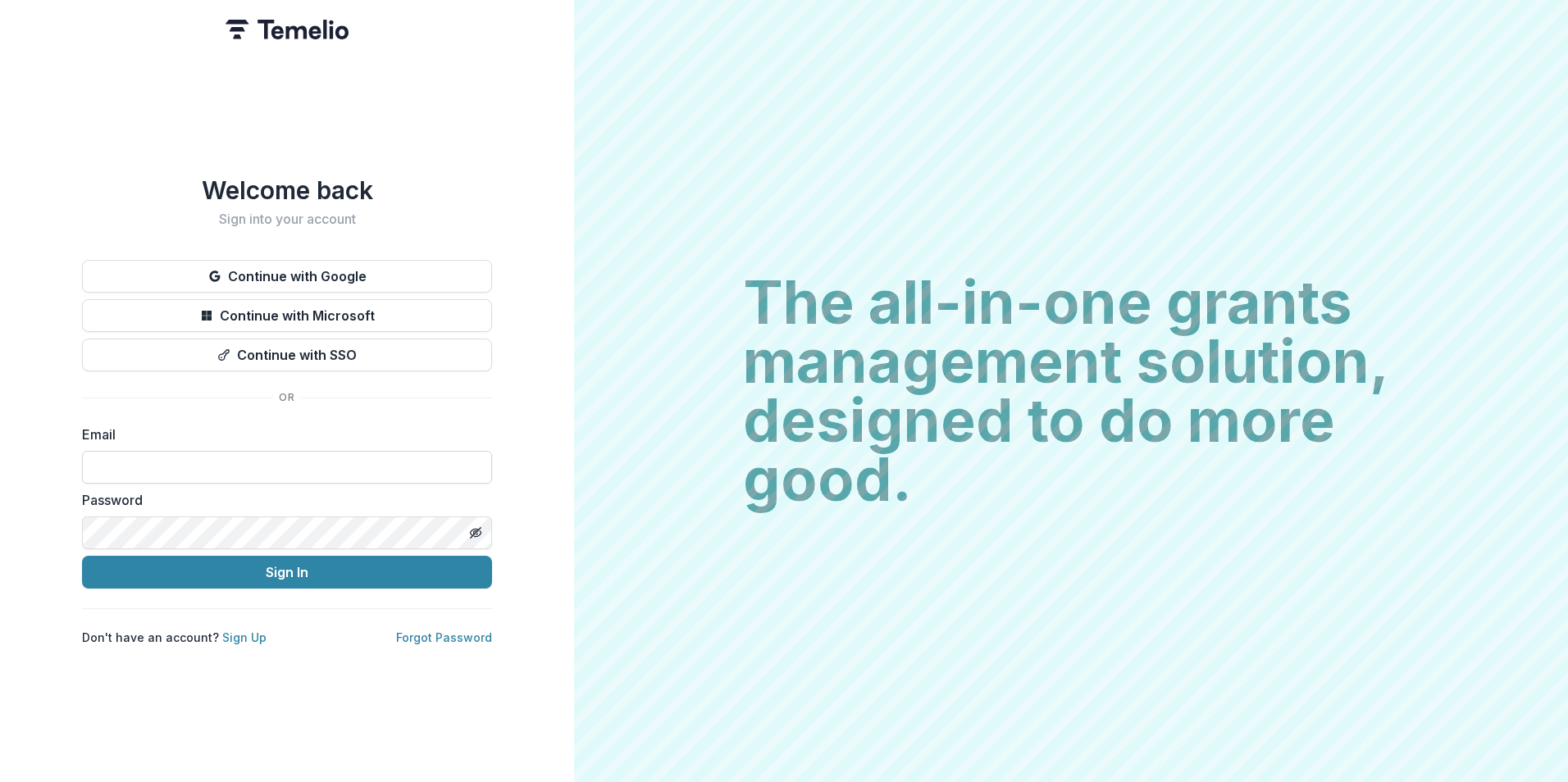
click at [367, 471] on input at bounding box center [287, 467] width 410 height 33
type input "**********"
click at [220, 553] on form "**********" at bounding box center [287, 506] width 410 height 164
click at [82, 556] on button "Sign In" at bounding box center [287, 572] width 410 height 33
